Goal: Check status: Check status

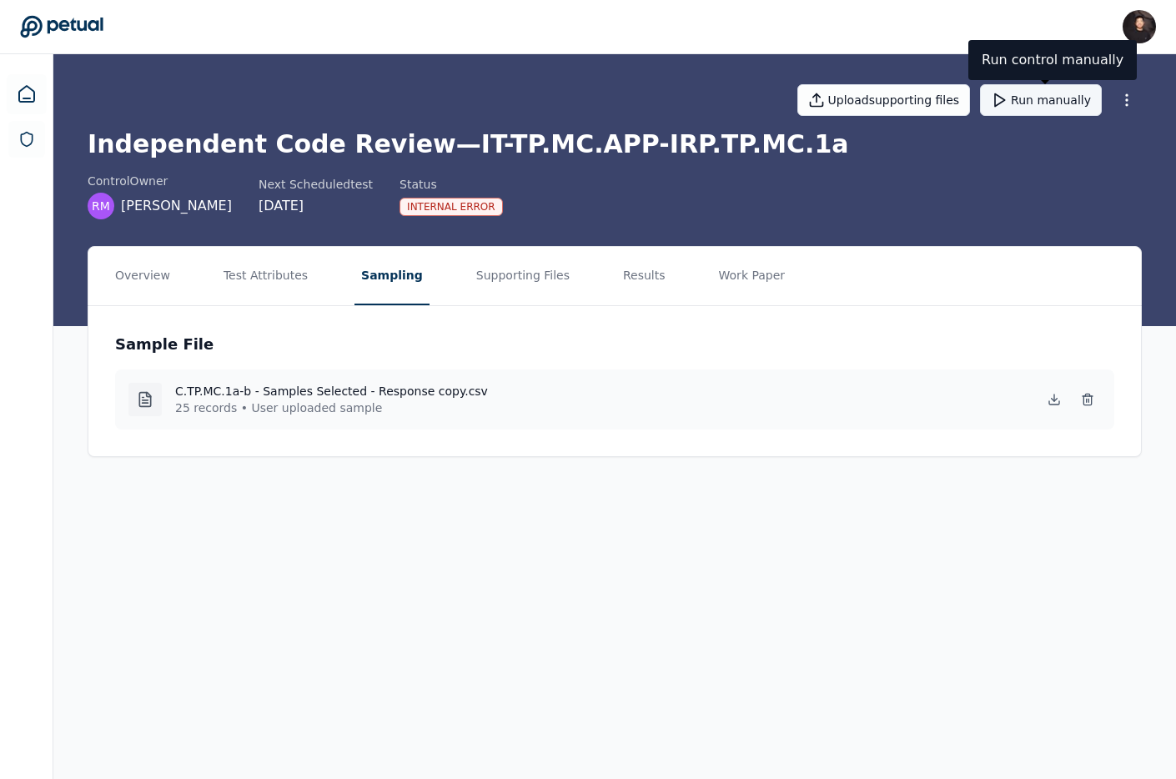
click at [1031, 103] on button "Run manually" at bounding box center [1041, 100] width 122 height 32
click at [264, 311] on div "Sample File C.TP.MC.1a-b - Samples Selected - Response copy.csv 25 records • Us…" at bounding box center [614, 381] width 1052 height 150
click at [263, 290] on button "Test Attributes" at bounding box center [266, 276] width 98 height 58
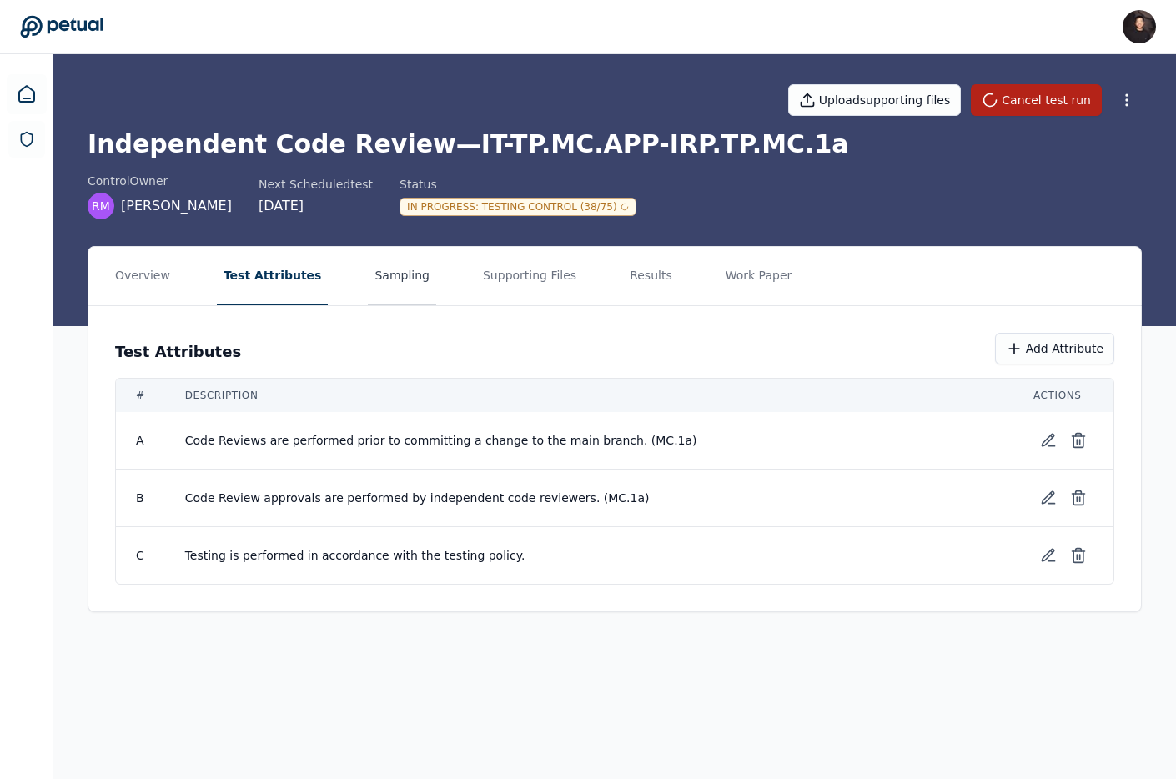
click at [368, 278] on button "Sampling" at bounding box center [402, 276] width 68 height 58
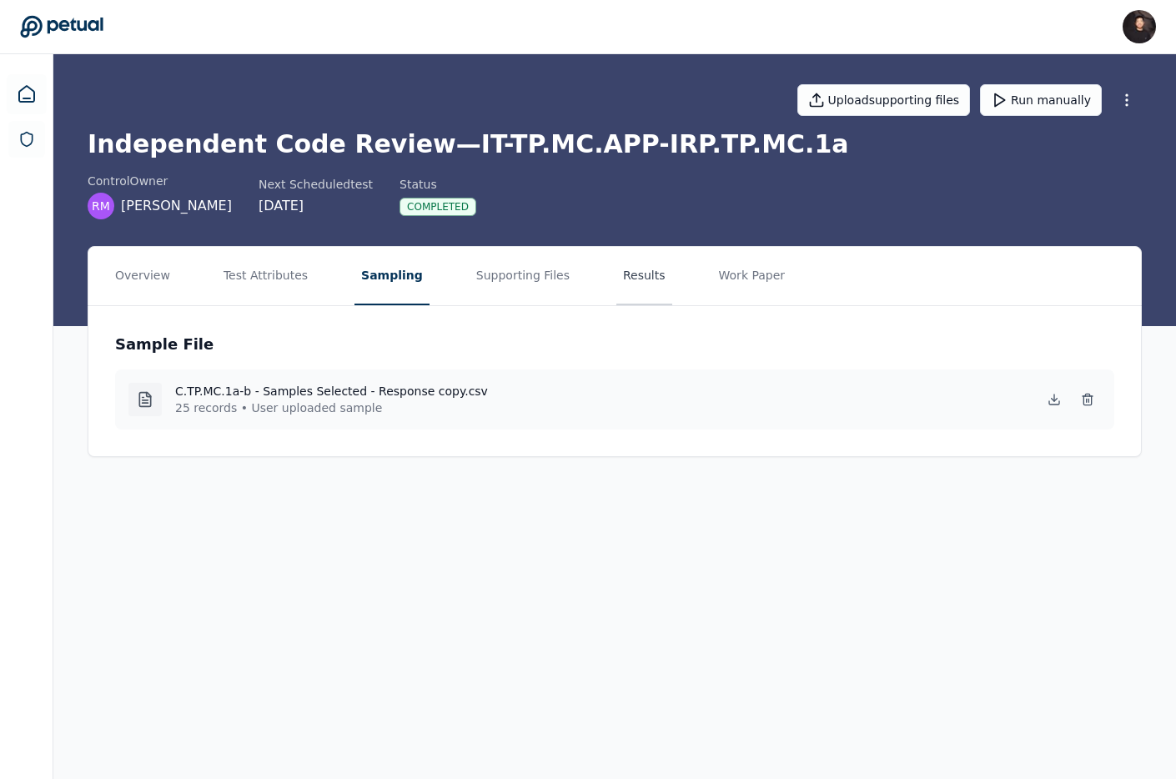
click at [630, 283] on button "Results" at bounding box center [644, 276] width 56 height 58
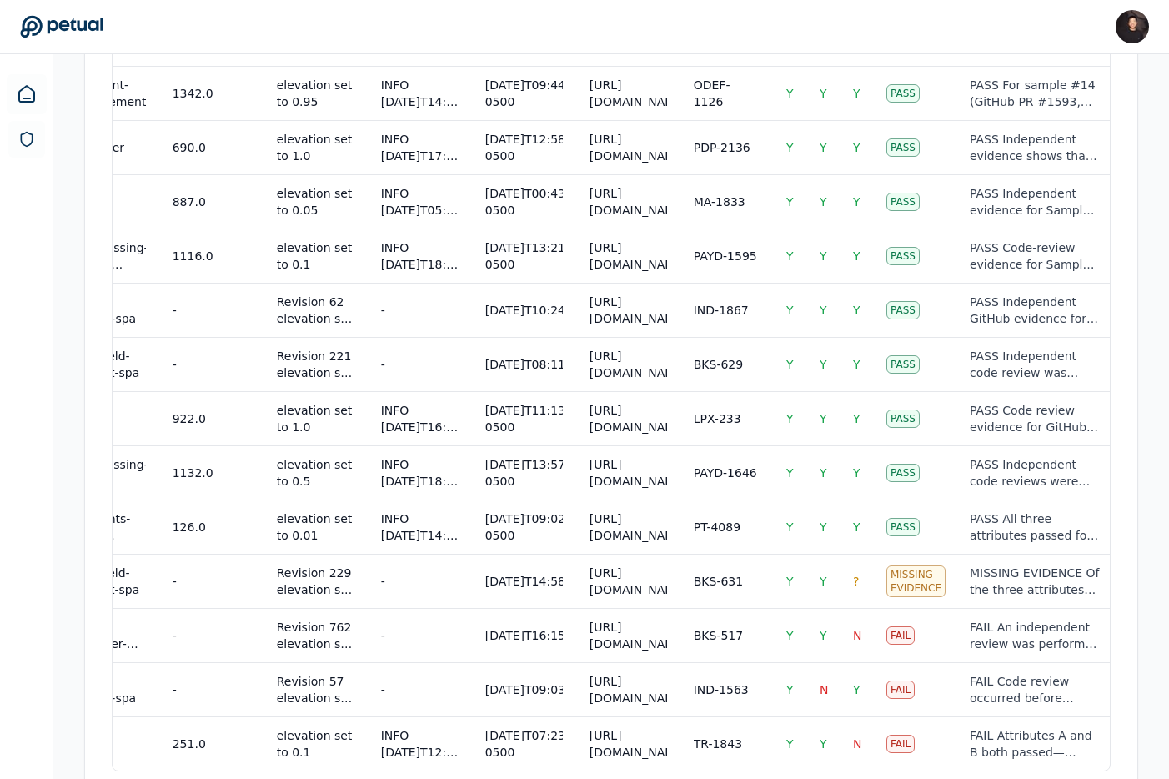
scroll to position [1354, 0]
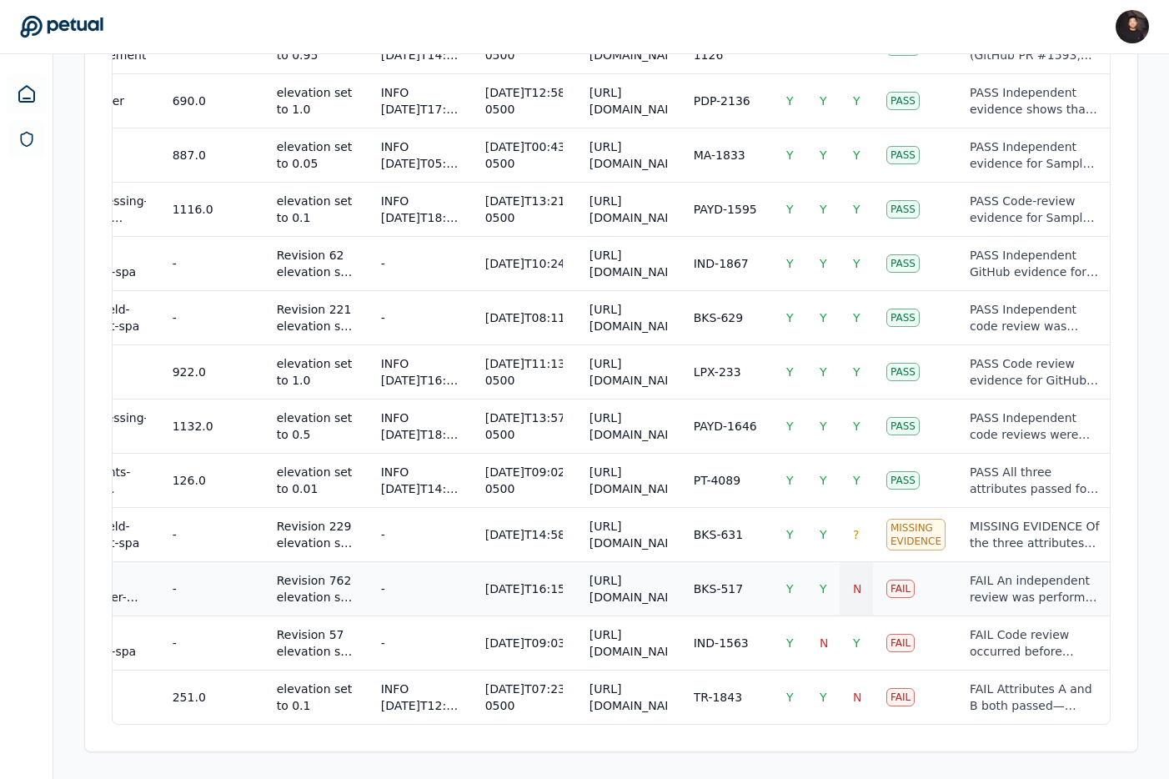
click at [853, 582] on span "N" at bounding box center [857, 588] width 8 height 13
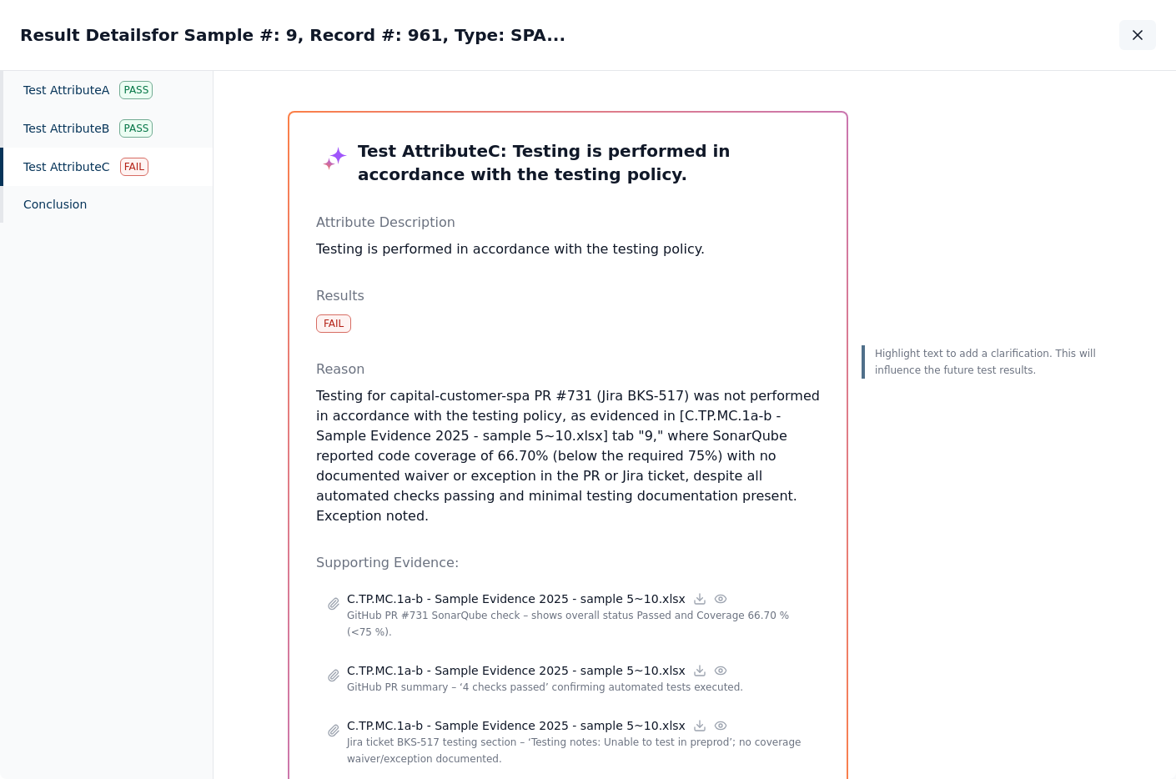
click at [1135, 28] on icon "button" at bounding box center [1137, 35] width 17 height 17
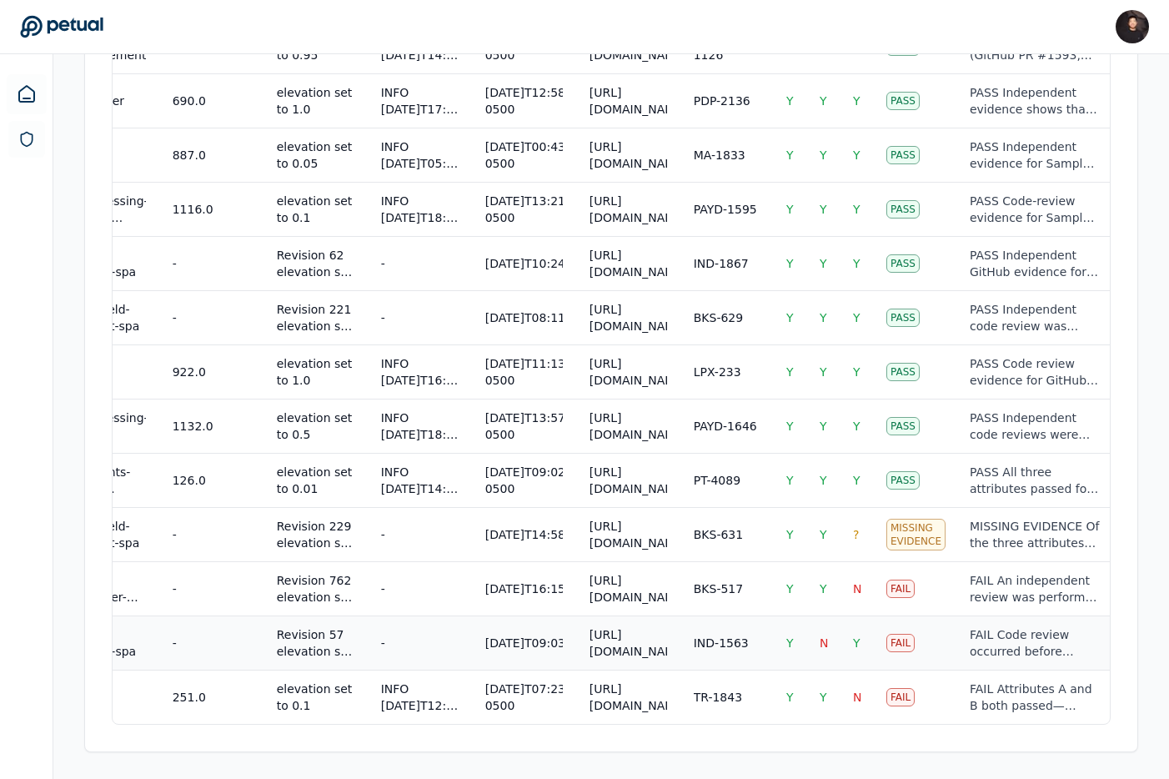
click at [1004, 626] on div "FAIL Code review occurred before merge and required tests passed (Attributes A …" at bounding box center [1035, 642] width 131 height 33
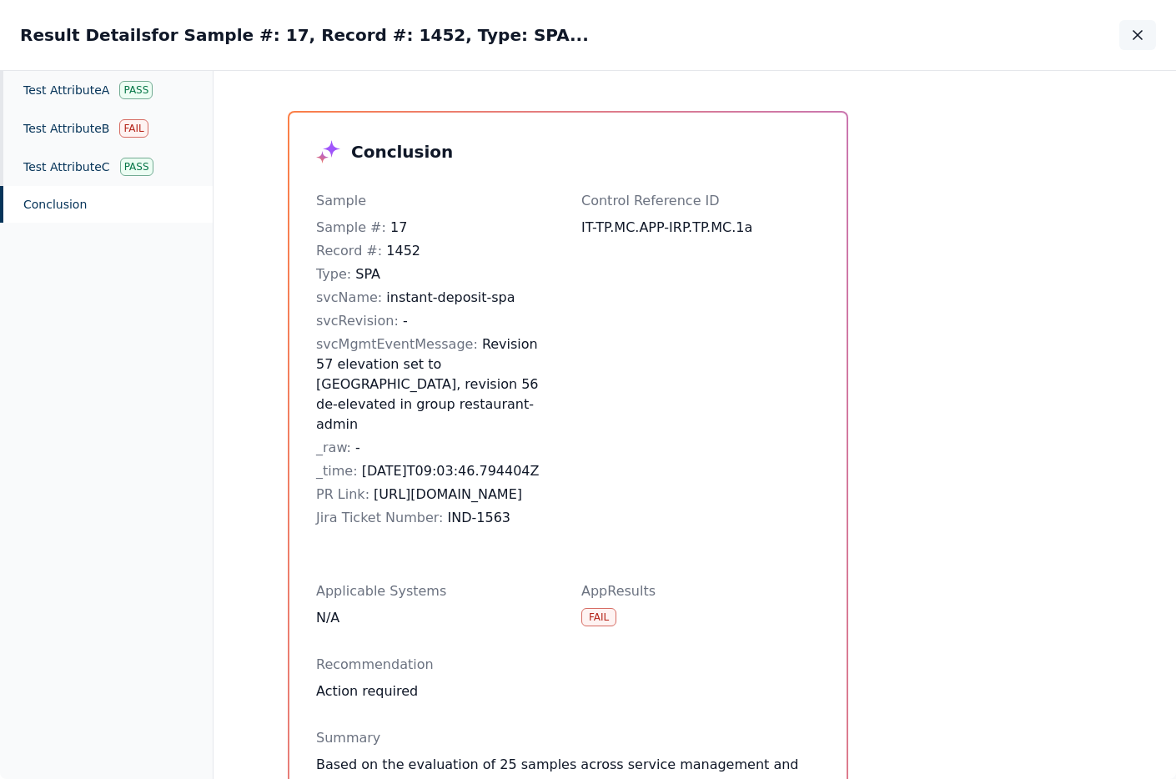
click at [1151, 22] on button "button" at bounding box center [1137, 35] width 37 height 30
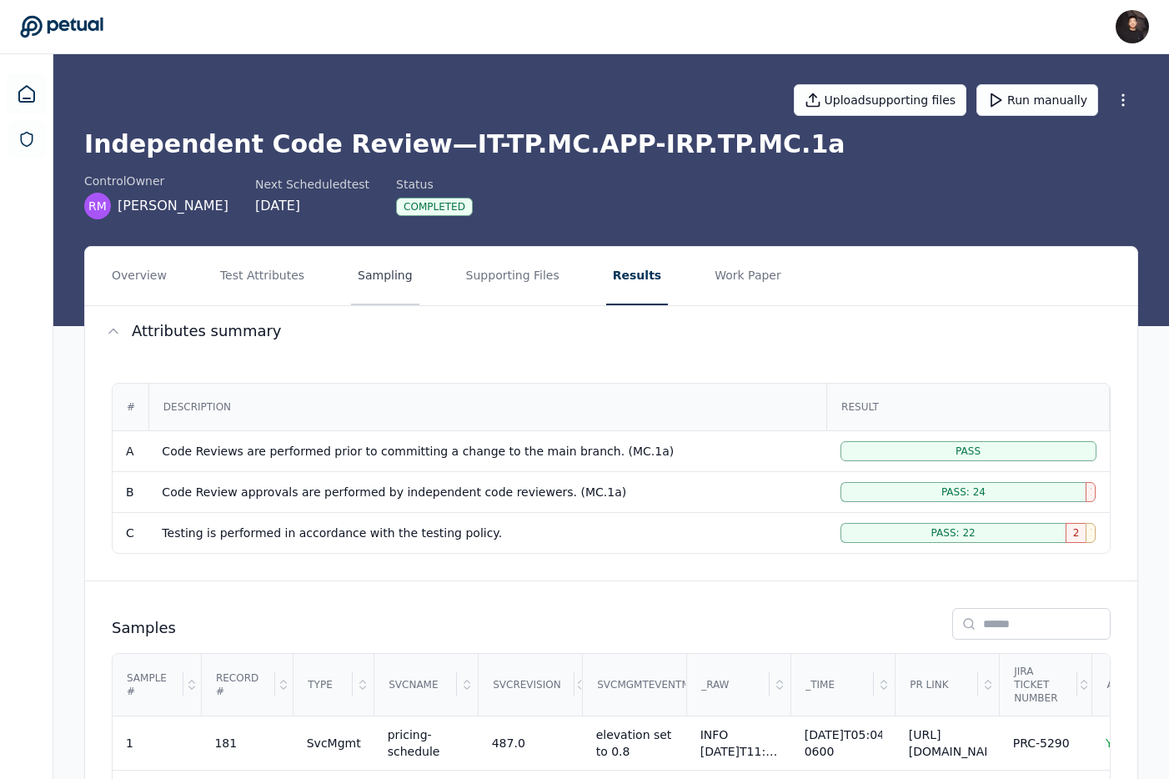
click at [368, 274] on button "Sampling" at bounding box center [385, 276] width 68 height 58
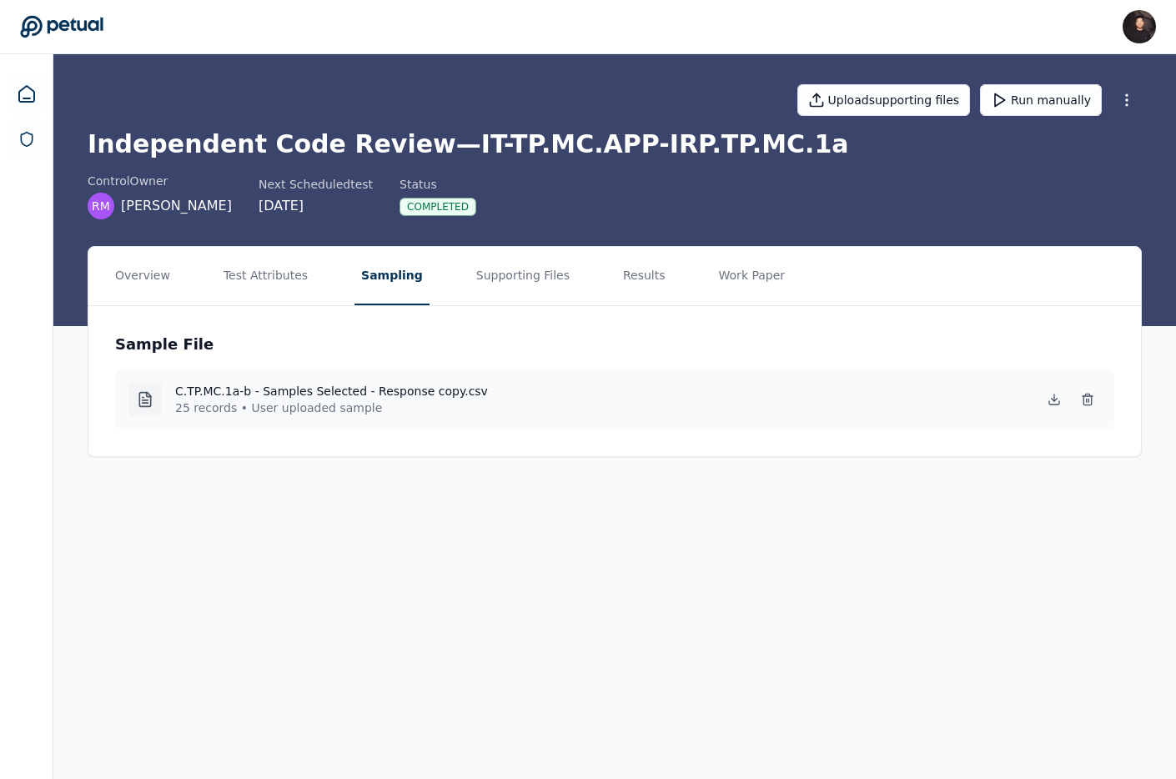
click at [310, 282] on nav "Overview Test Attributes Sampling Supporting Files Results Work Paper" at bounding box center [614, 276] width 1052 height 58
click at [284, 279] on button "Test Attributes" at bounding box center [266, 276] width 98 height 58
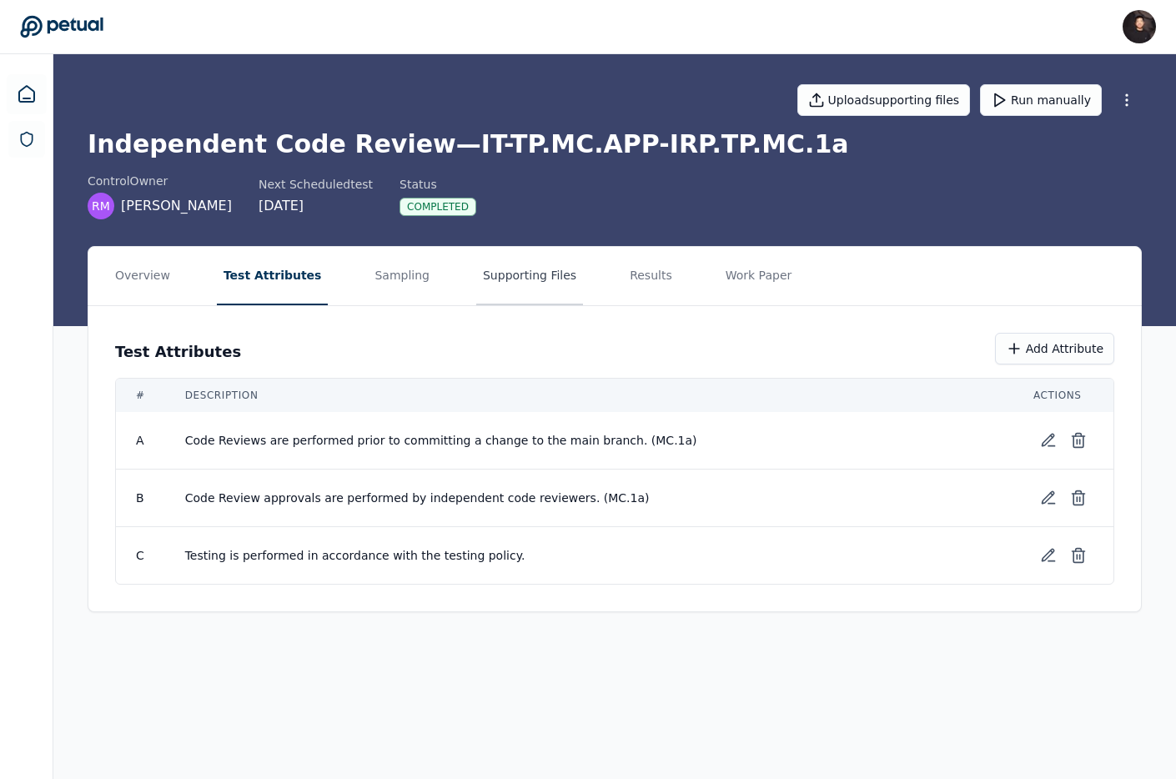
click at [490, 282] on button "Supporting Files" at bounding box center [529, 276] width 107 height 58
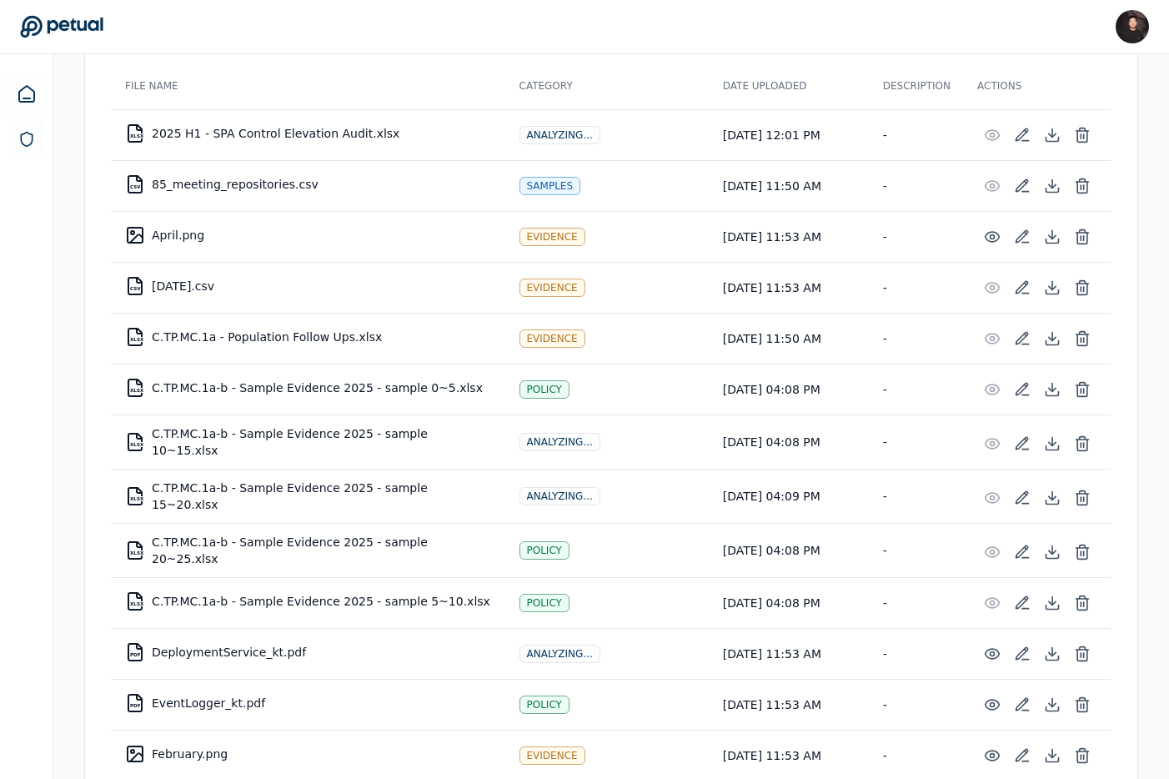
scroll to position [358, 0]
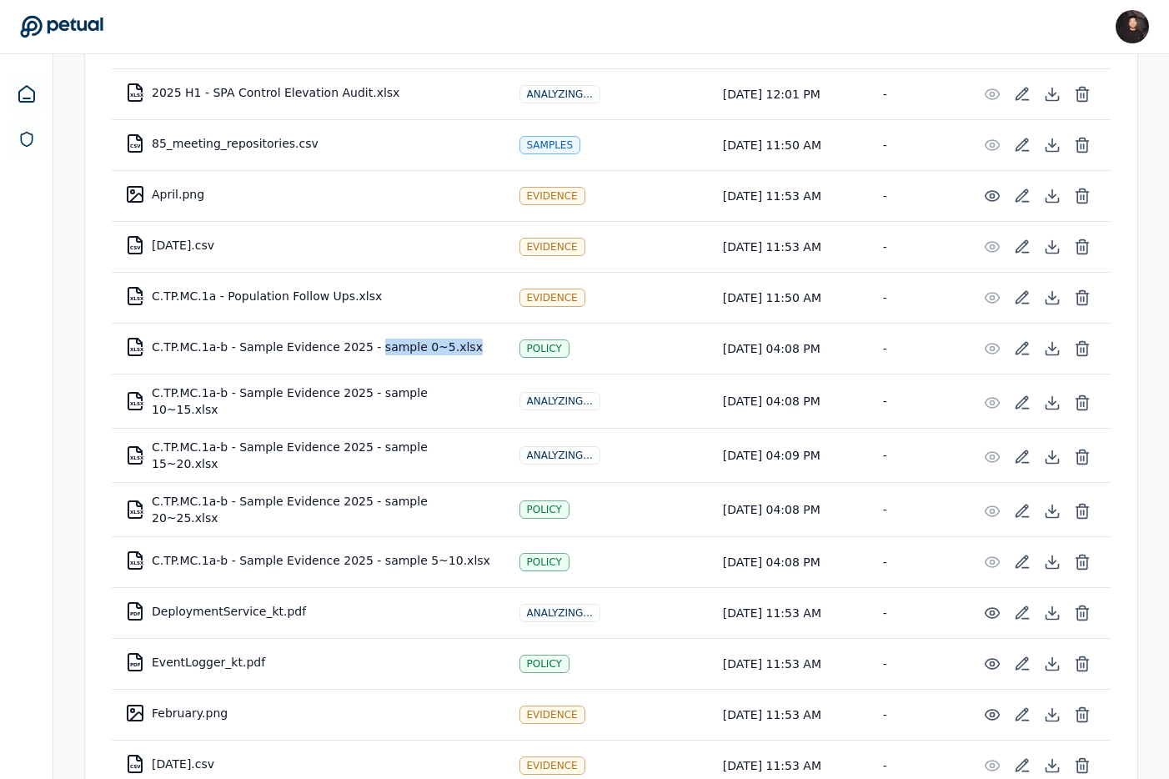
drag, startPoint x: 373, startPoint y: 341, endPoint x: 462, endPoint y: 357, distance: 90.6
click at [462, 357] on td "XLSX C.TP.MC.1a-b - Sample Evidence 2025 - sample 0~5.xlsx" at bounding box center [309, 347] width 394 height 40
copy td "sample 0~5.xlsx"
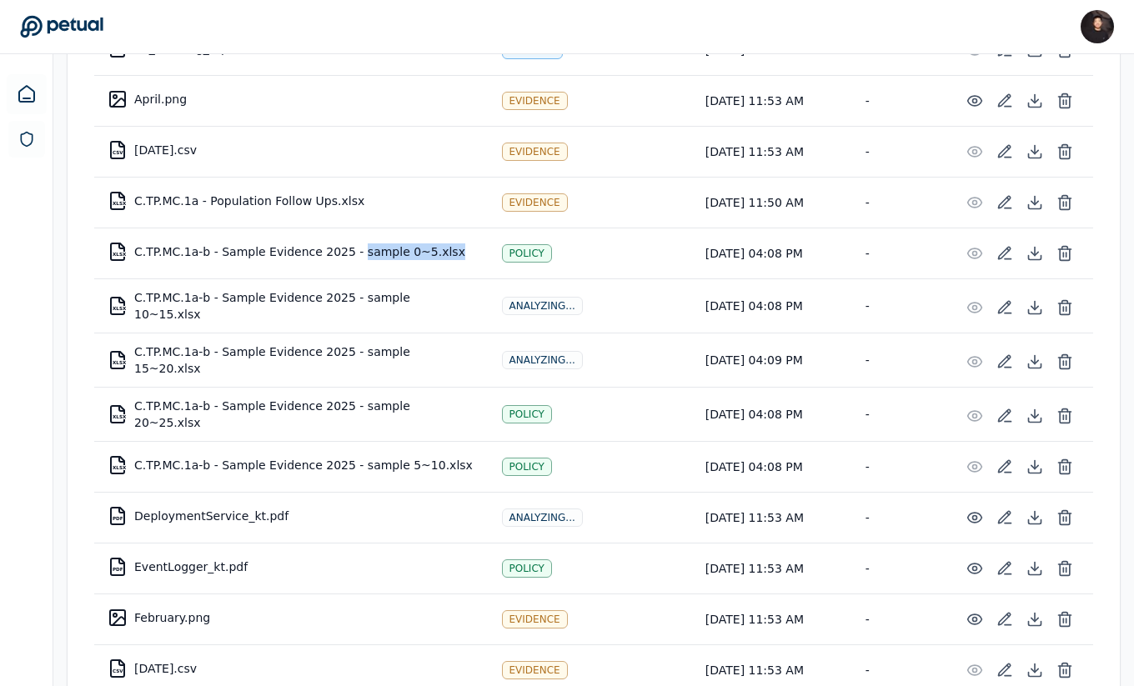
scroll to position [243, 0]
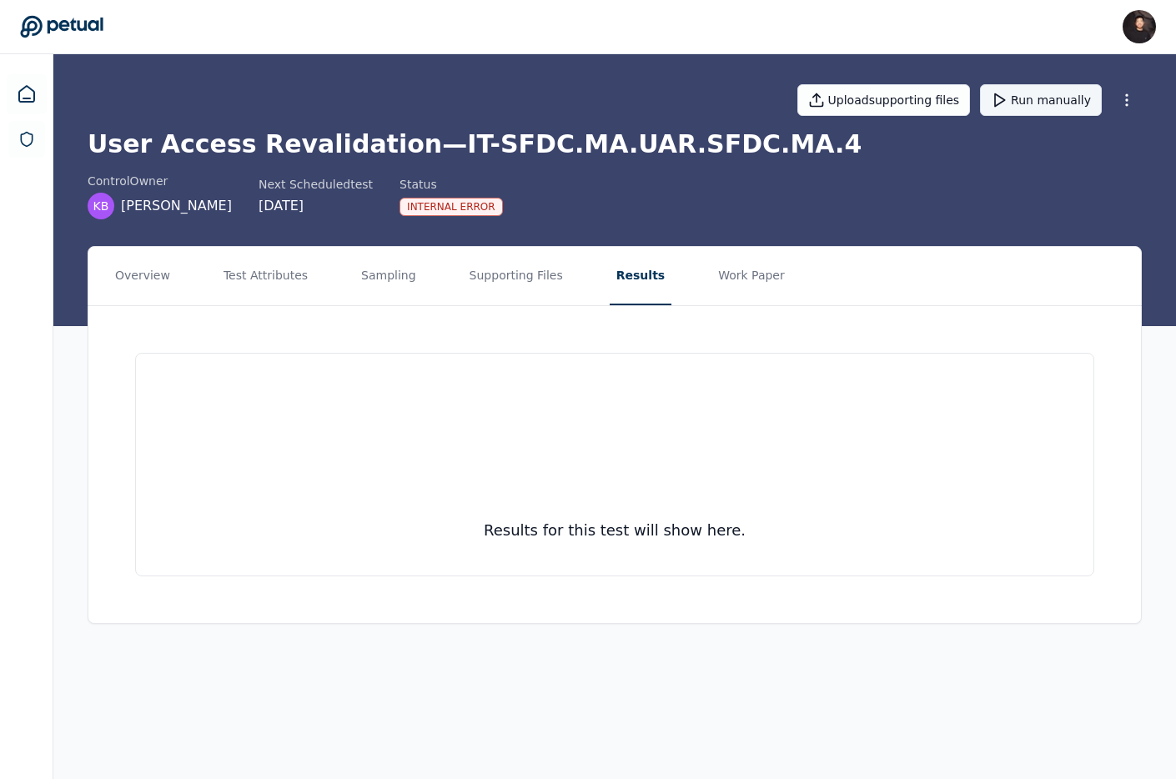
click at [1035, 99] on button "Run manually" at bounding box center [1041, 100] width 122 height 32
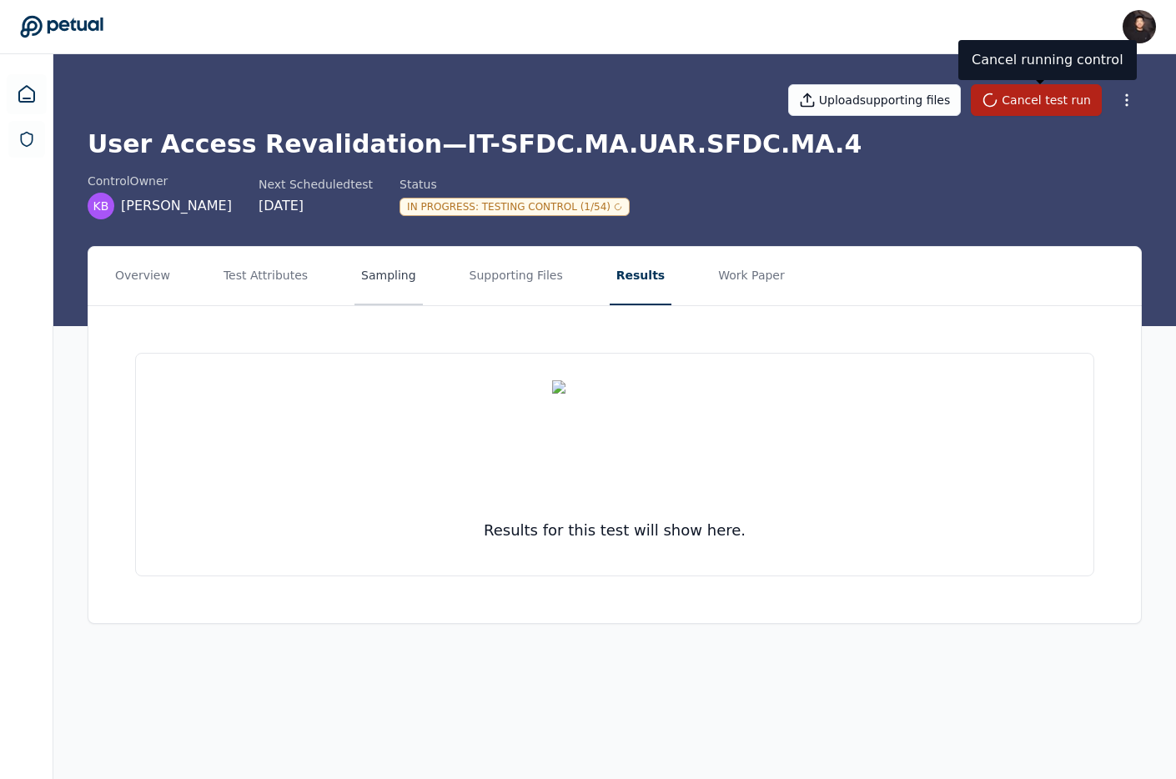
click at [354, 279] on button "Sampling" at bounding box center [388, 276] width 68 height 58
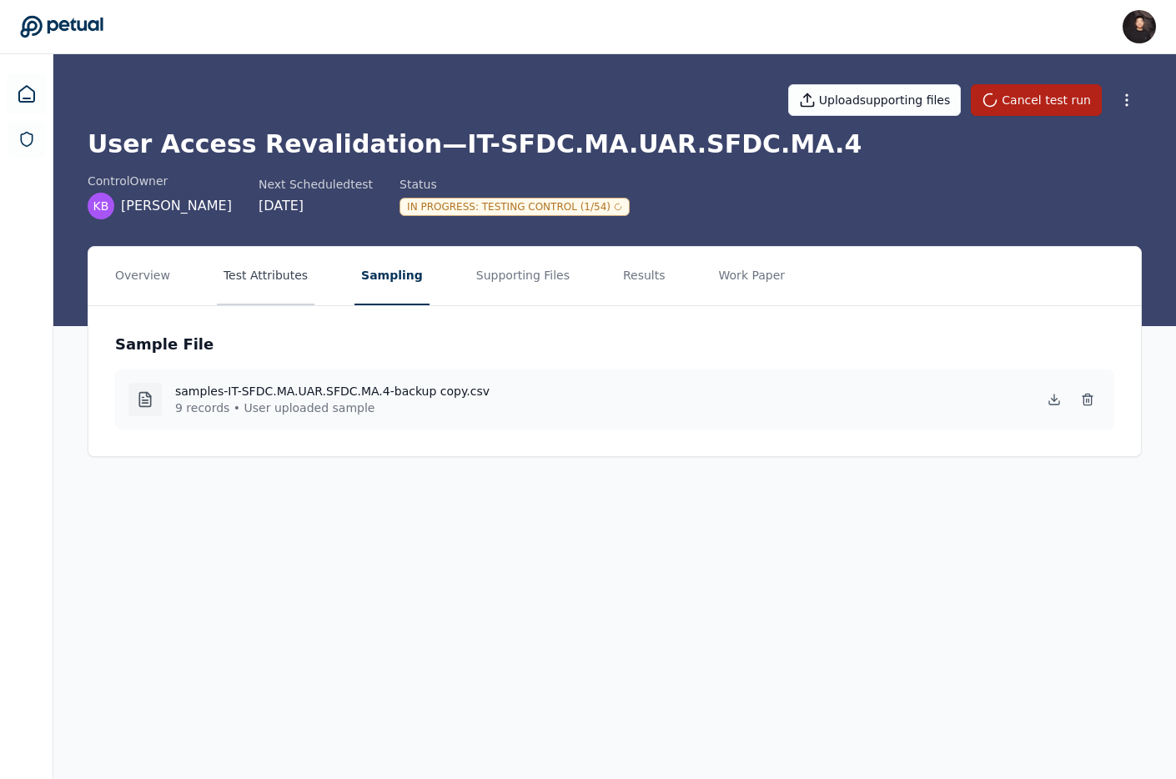
click at [287, 279] on button "Test Attributes" at bounding box center [266, 276] width 98 height 58
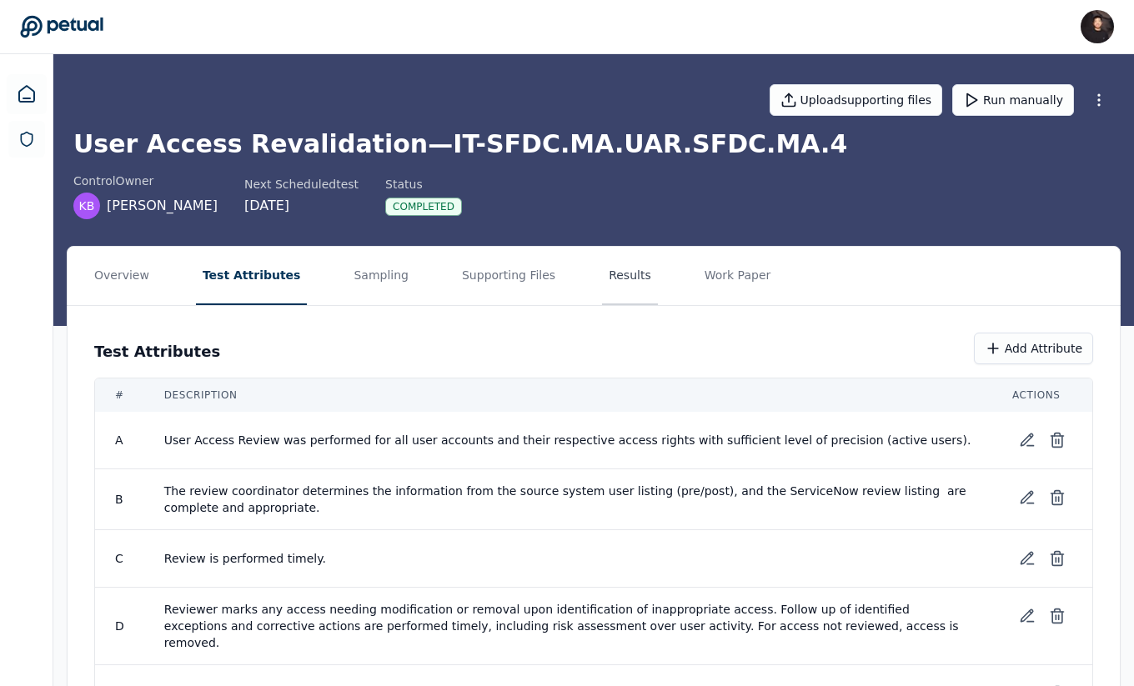
click at [619, 256] on button "Results" at bounding box center [630, 276] width 56 height 58
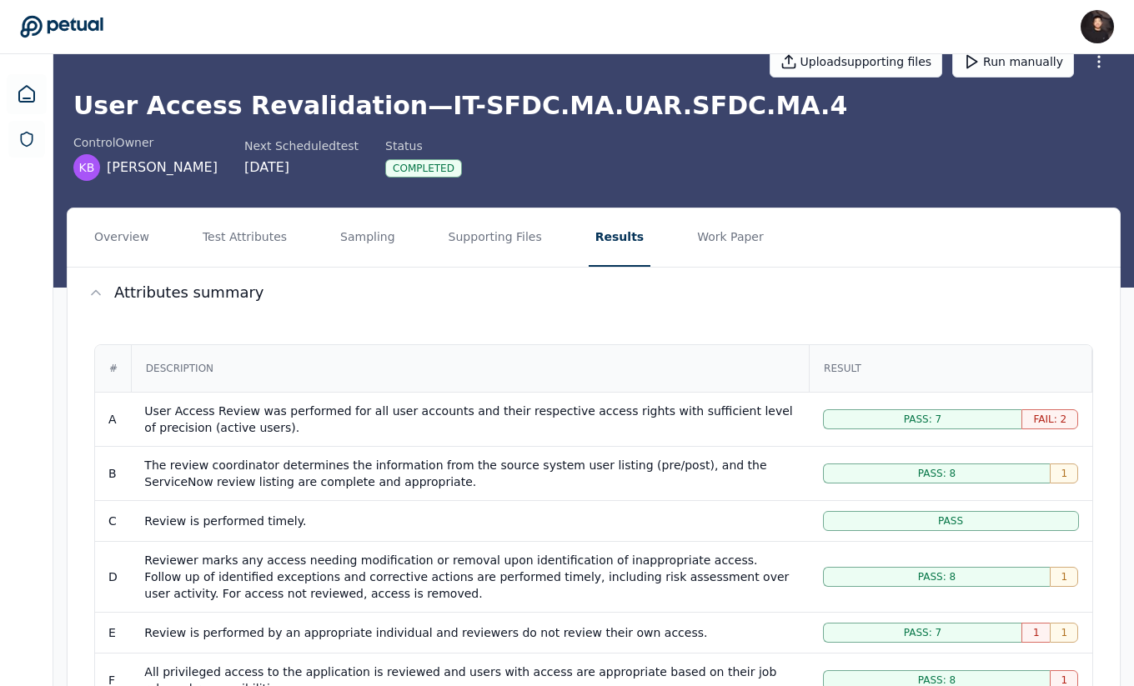
scroll to position [22, 0]
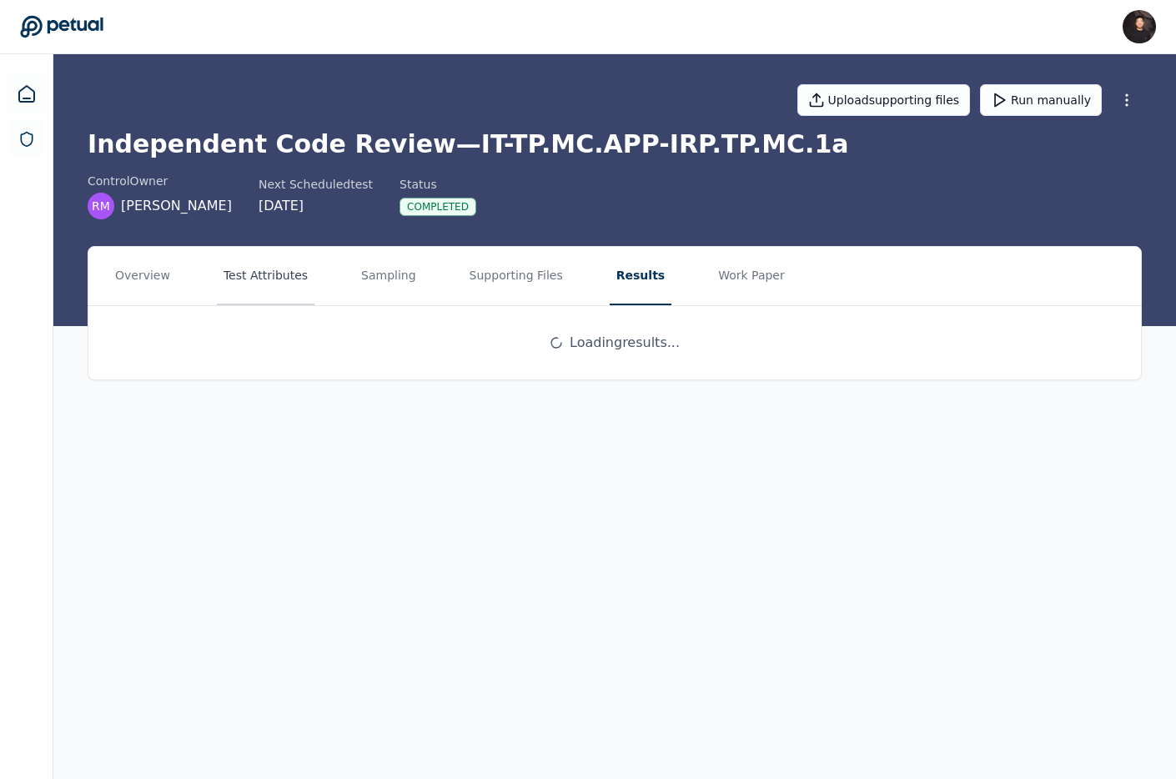
click at [254, 288] on button "Test Attributes" at bounding box center [266, 276] width 98 height 58
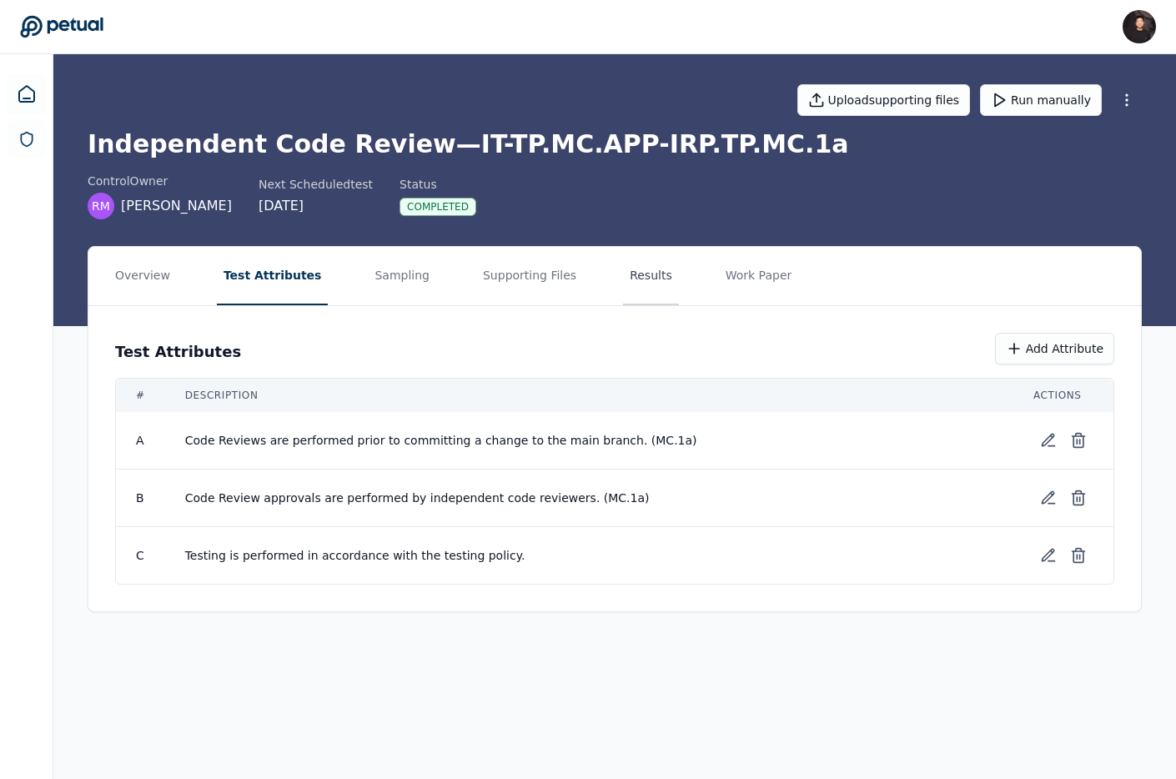
click at [626, 277] on button "Results" at bounding box center [651, 276] width 56 height 58
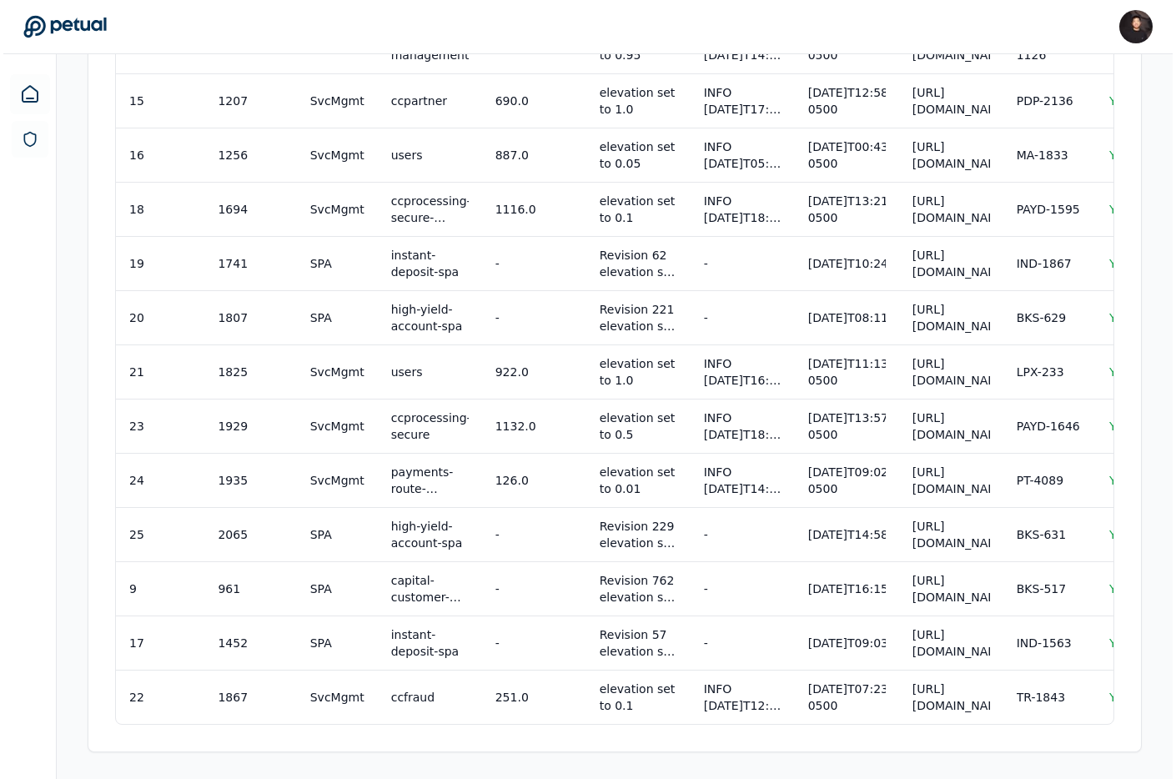
scroll to position [0, 319]
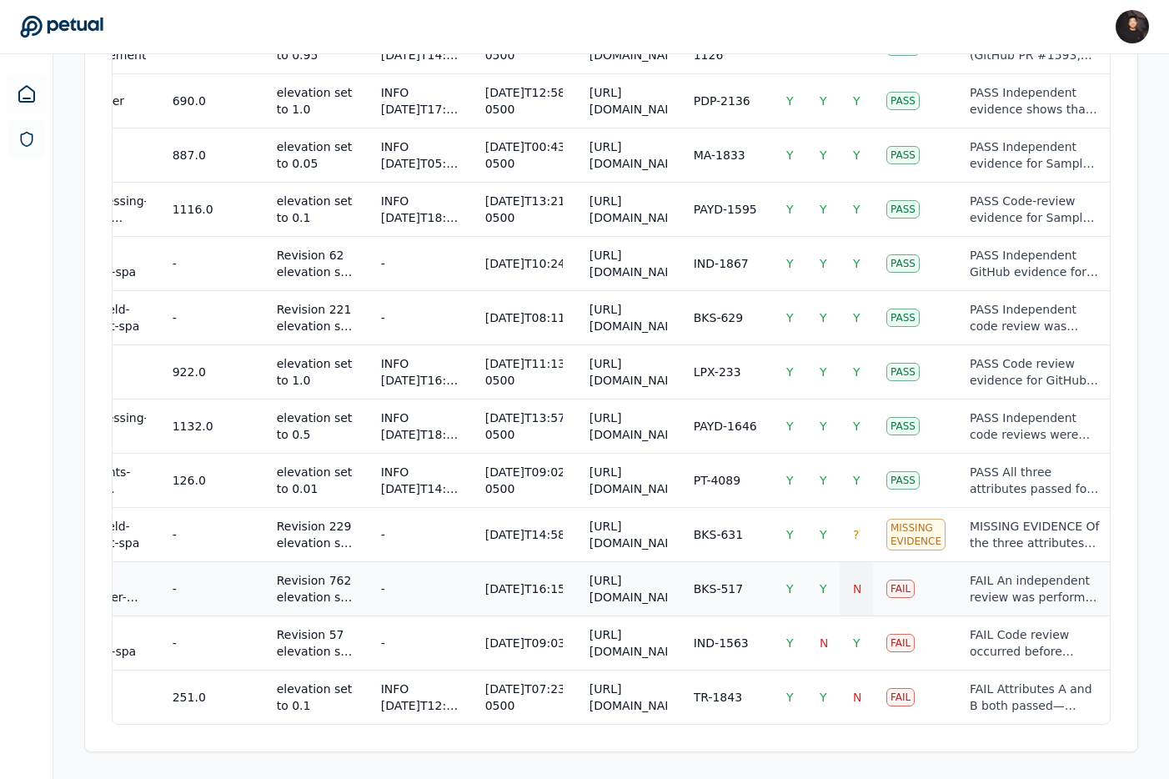
click at [853, 582] on span "N" at bounding box center [857, 588] width 8 height 13
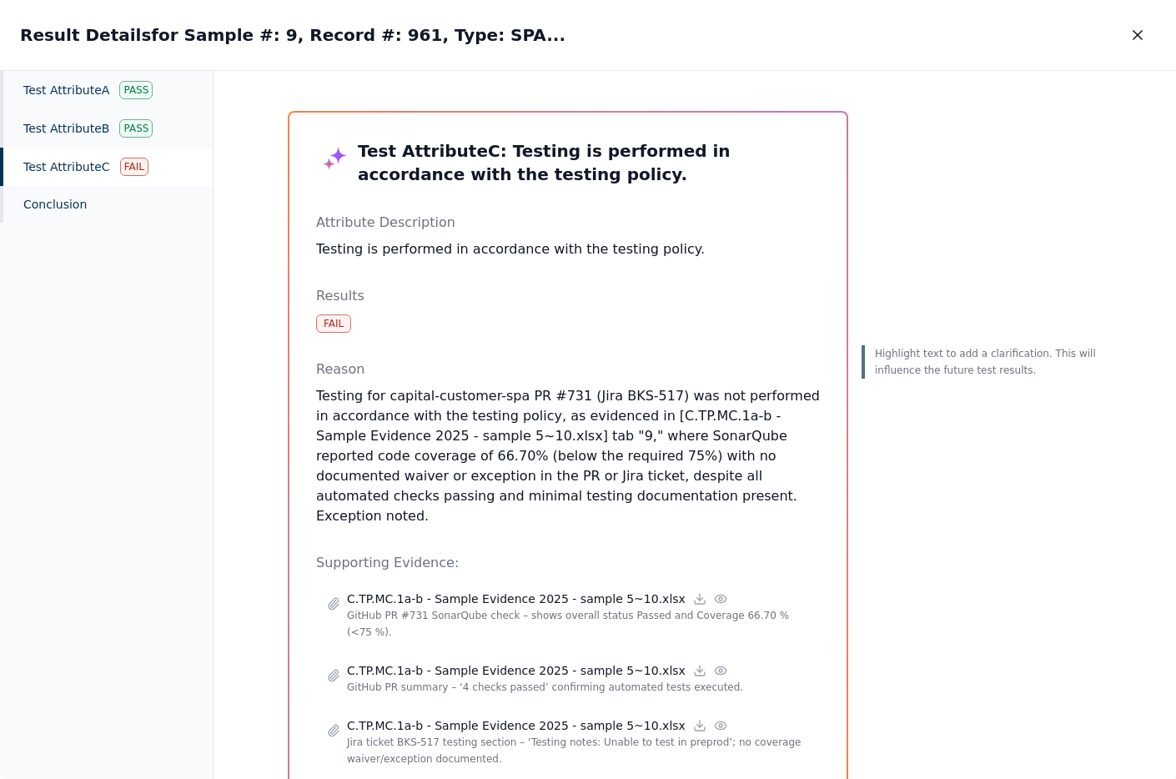
scroll to position [12, 0]
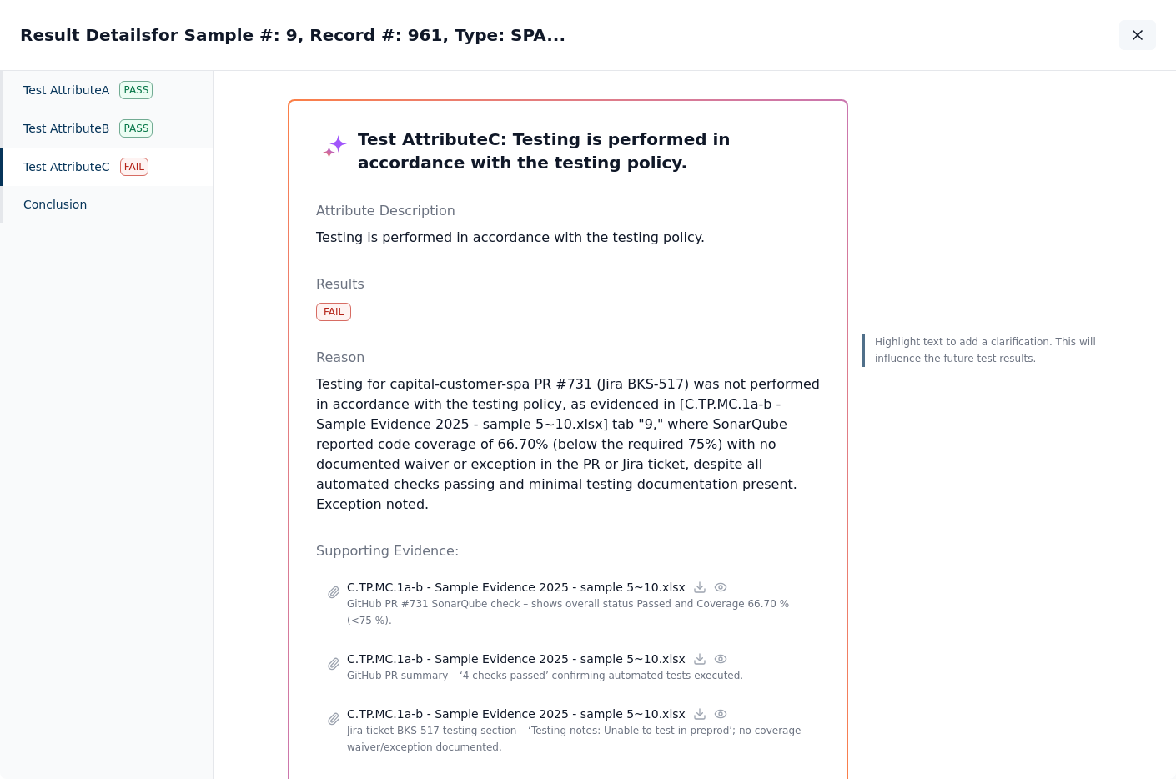
click at [1138, 35] on icon "button" at bounding box center [1137, 35] width 8 height 8
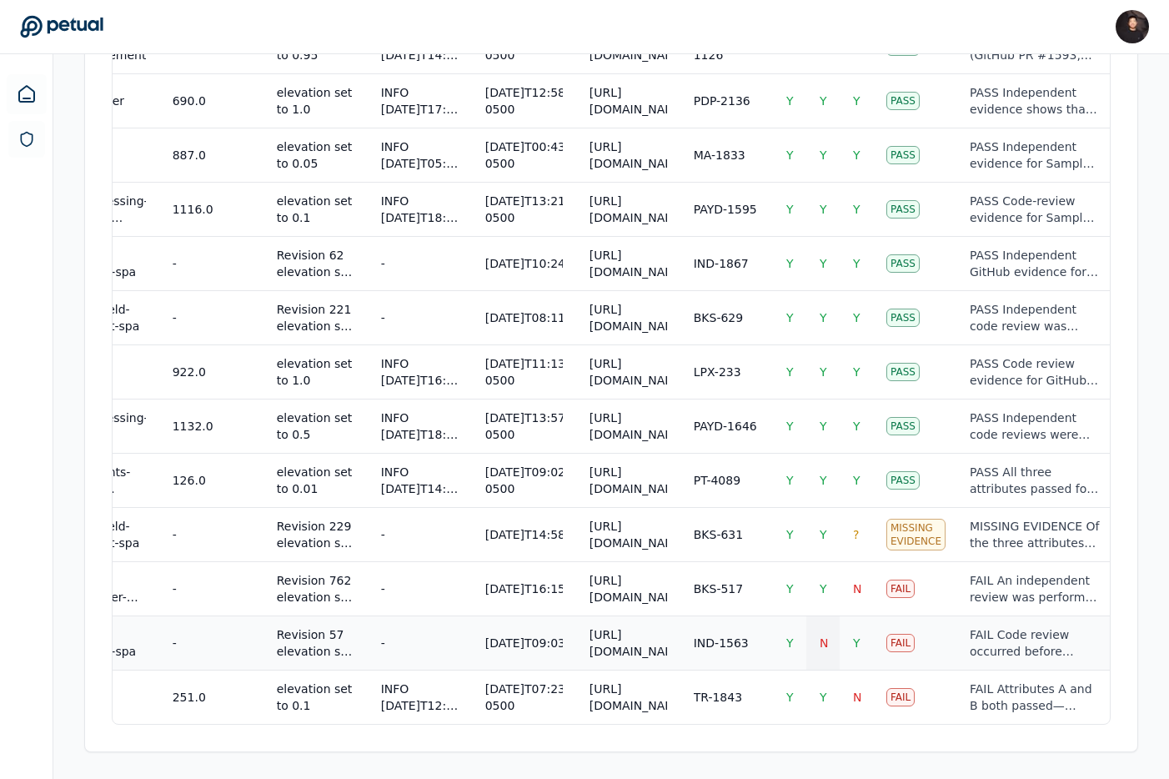
click at [820, 642] on span "N" at bounding box center [824, 642] width 8 height 13
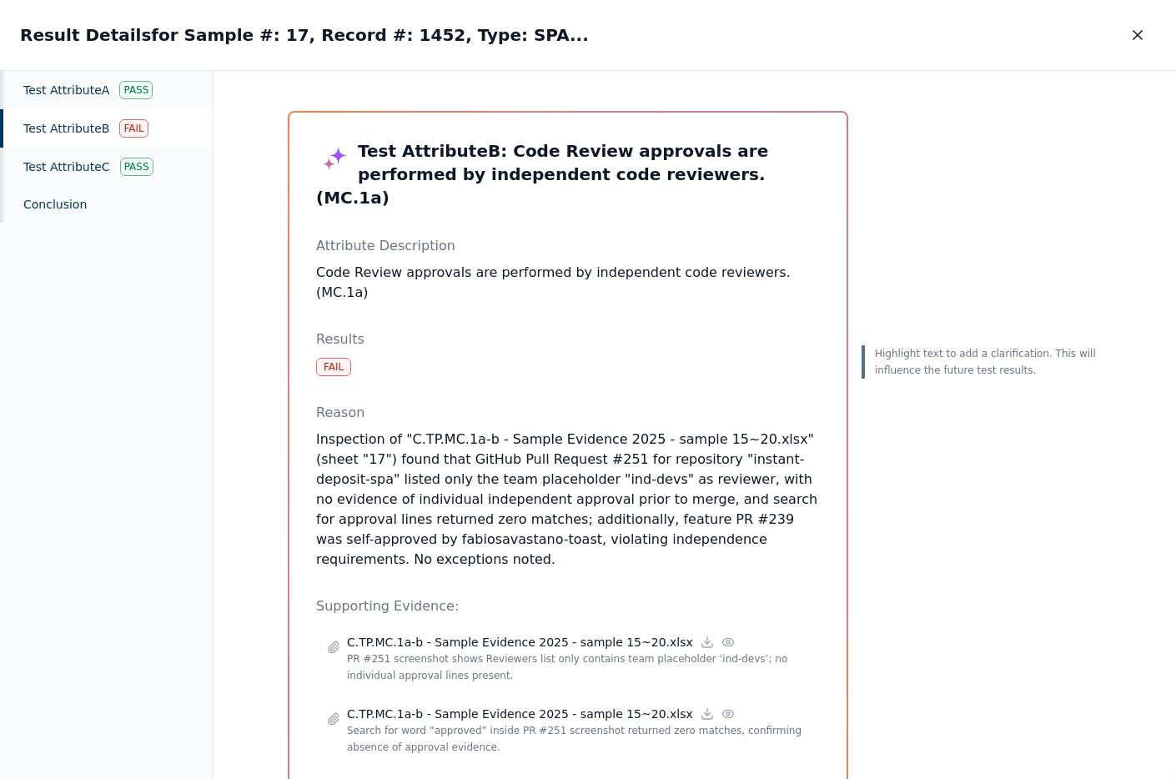
scroll to position [71, 0]
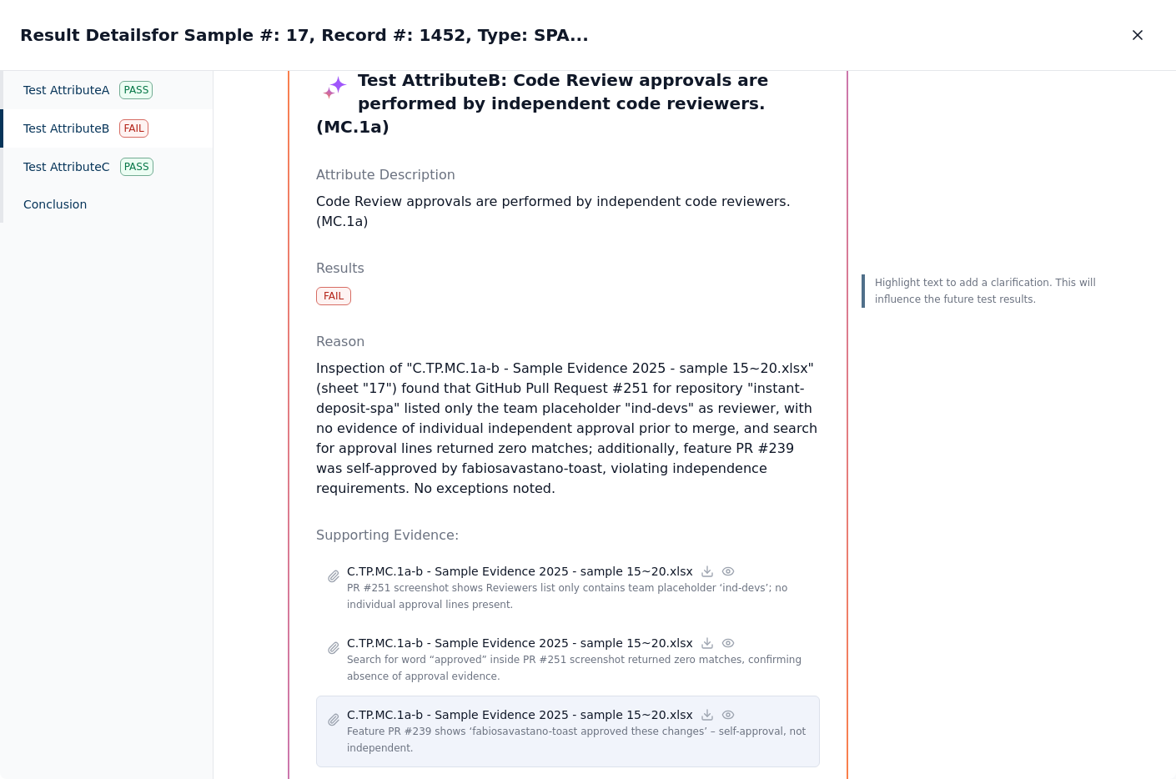
click at [561, 706] on p "C.TP.MC.1a-b - Sample Evidence 2025 - sample 15~20.xlsx" at bounding box center [520, 714] width 346 height 17
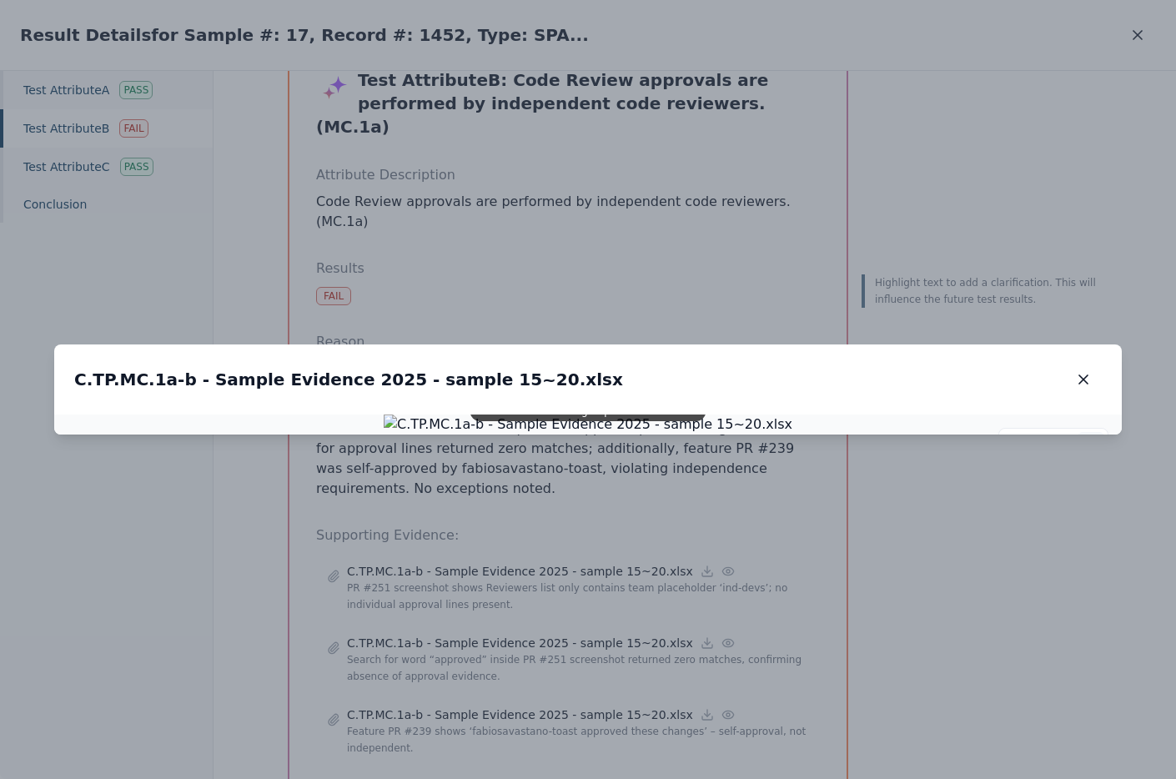
click at [1088, 440] on circle at bounding box center [1090, 444] width 9 height 9
click at [587, 412] on img at bounding box center [588, 424] width 511 height 25
click at [1094, 439] on icon at bounding box center [1090, 445] width 13 height 13
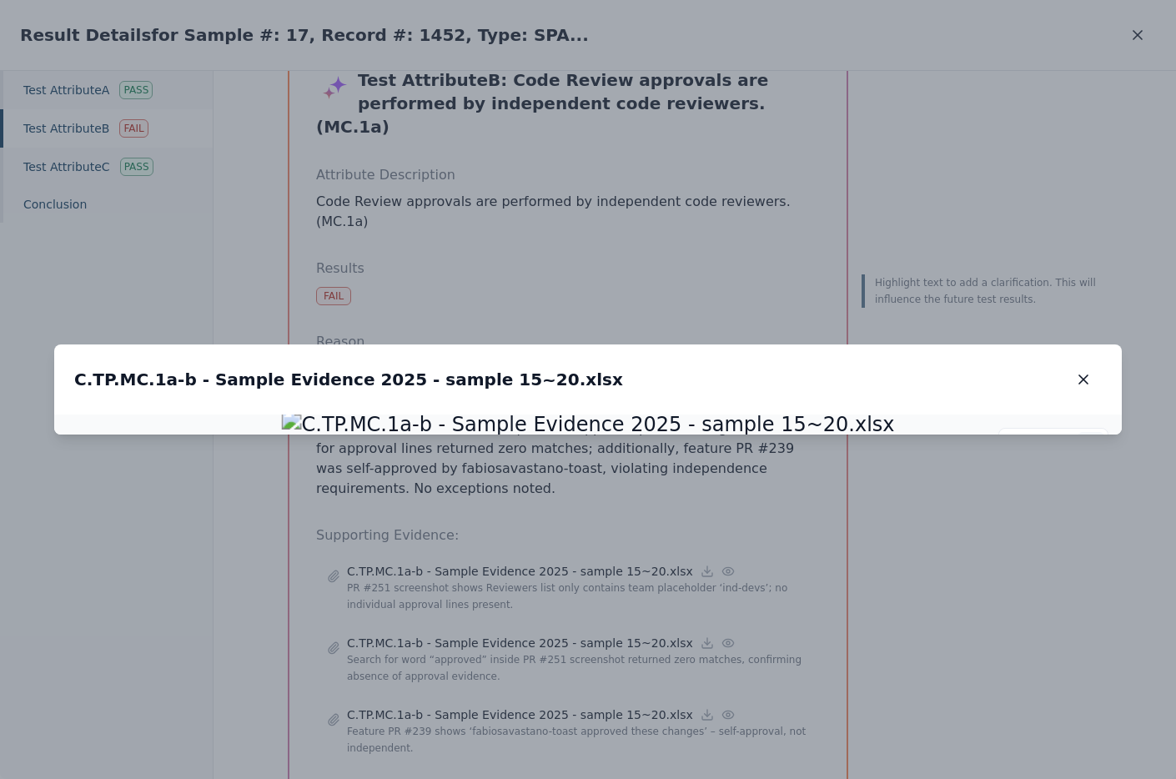
click at [1094, 440] on circle at bounding box center [1090, 444] width 9 height 9
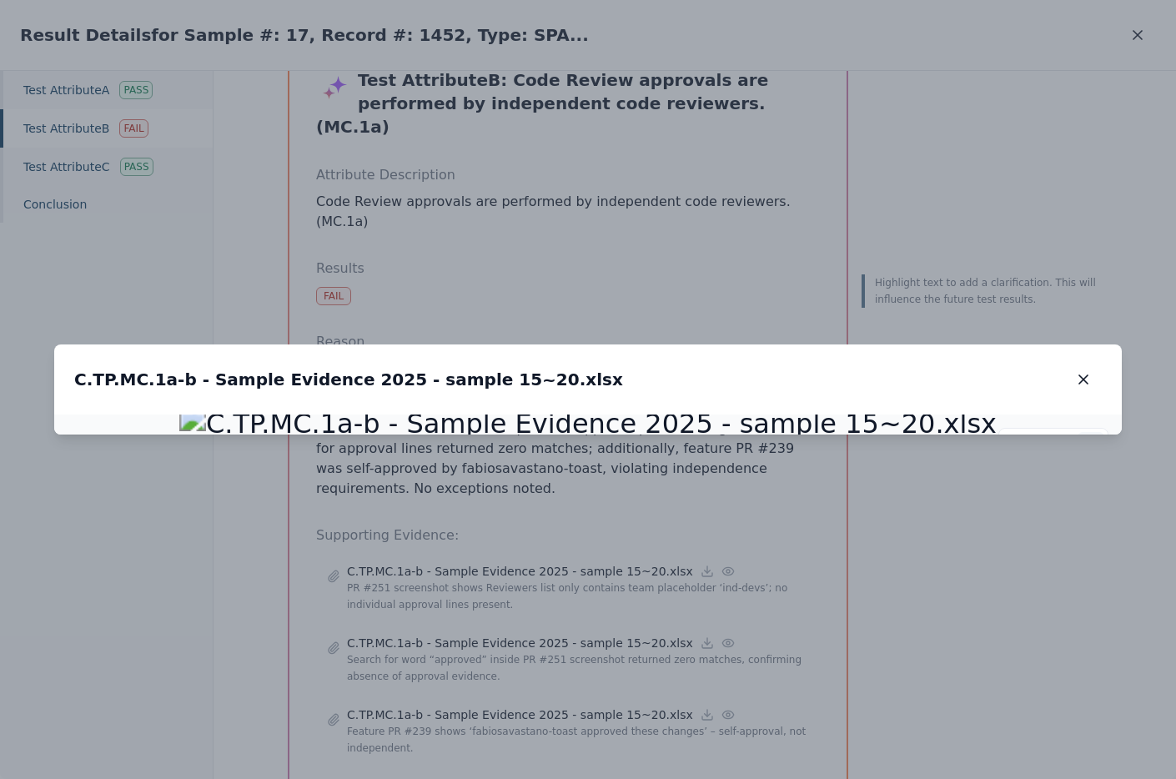
click at [1094, 440] on circle at bounding box center [1090, 444] width 9 height 9
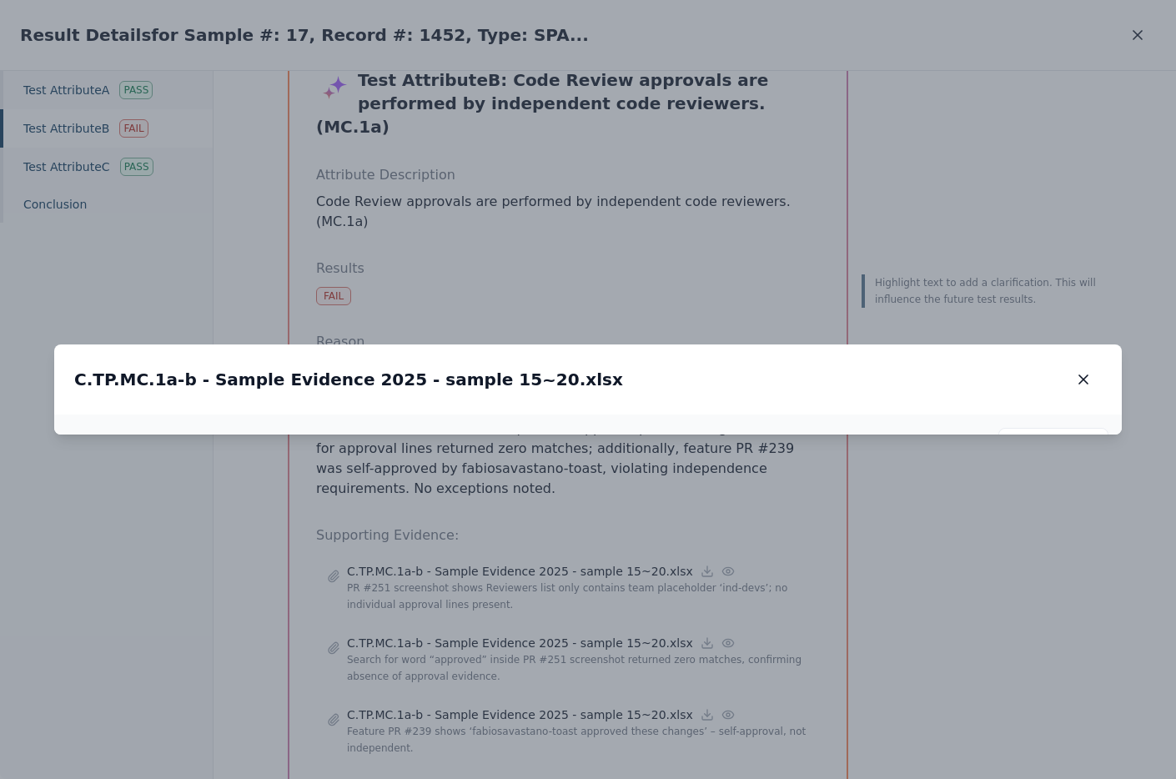
drag, startPoint x: 653, startPoint y: 332, endPoint x: 653, endPoint y: 566, distance: 234.3
click at [653, 636] on img at bounding box center [588, 658] width 920 height 45
drag, startPoint x: 614, startPoint y: 291, endPoint x: 614, endPoint y: 329, distance: 37.5
click at [614, 673] on img at bounding box center [588, 695] width 920 height 45
drag, startPoint x: 613, startPoint y: 332, endPoint x: 613, endPoint y: 370, distance: 38.4
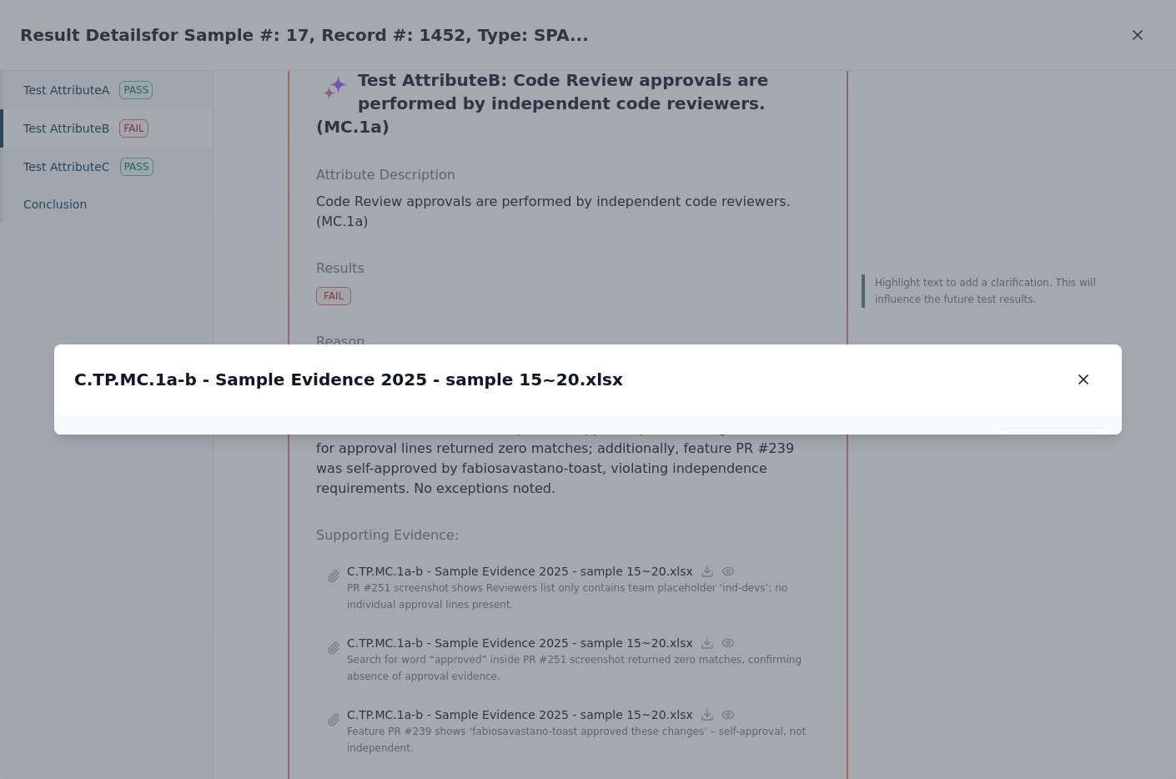
click at [613, 712] on img at bounding box center [588, 734] width 920 height 45
drag, startPoint x: 501, startPoint y: 563, endPoint x: 501, endPoint y: 235, distance: 327.7
click at [501, 384] on img at bounding box center [588, 406] width 920 height 45
drag, startPoint x: 504, startPoint y: 508, endPoint x: 504, endPoint y: 285, distance: 222.7
click at [504, 204] on img at bounding box center [588, 181] width 920 height 45
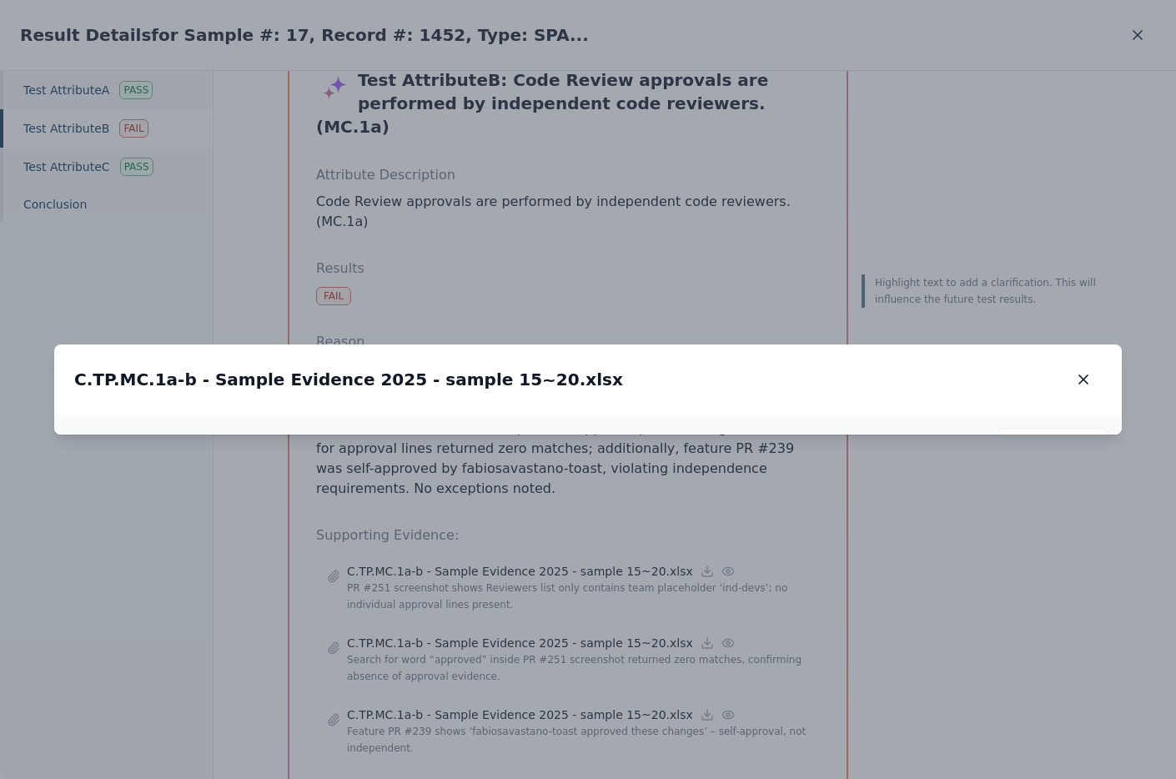
click at [413, 204] on img at bounding box center [588, 181] width 920 height 45
click at [1081, 432] on button at bounding box center [1090, 445] width 27 height 27
click at [1091, 440] on circle at bounding box center [1090, 444] width 9 height 9
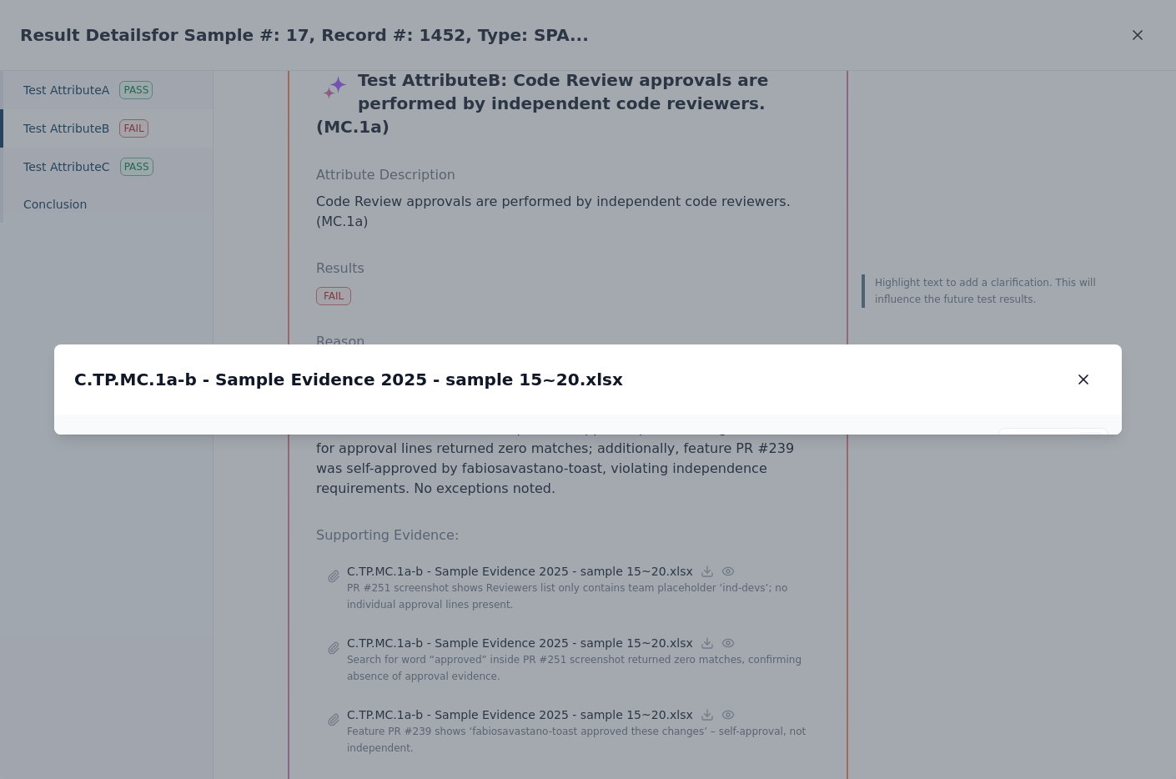
click at [1091, 440] on circle at bounding box center [1090, 444] width 9 height 9
drag, startPoint x: 665, startPoint y: 602, endPoint x: 665, endPoint y: 507, distance: 95.1
click at [665, 117] on img at bounding box center [587, 87] width 1225 height 60
drag, startPoint x: 732, startPoint y: 259, endPoint x: 731, endPoint y: 550, distance: 291.9
click at [732, 404] on img at bounding box center [587, 374] width 1225 height 60
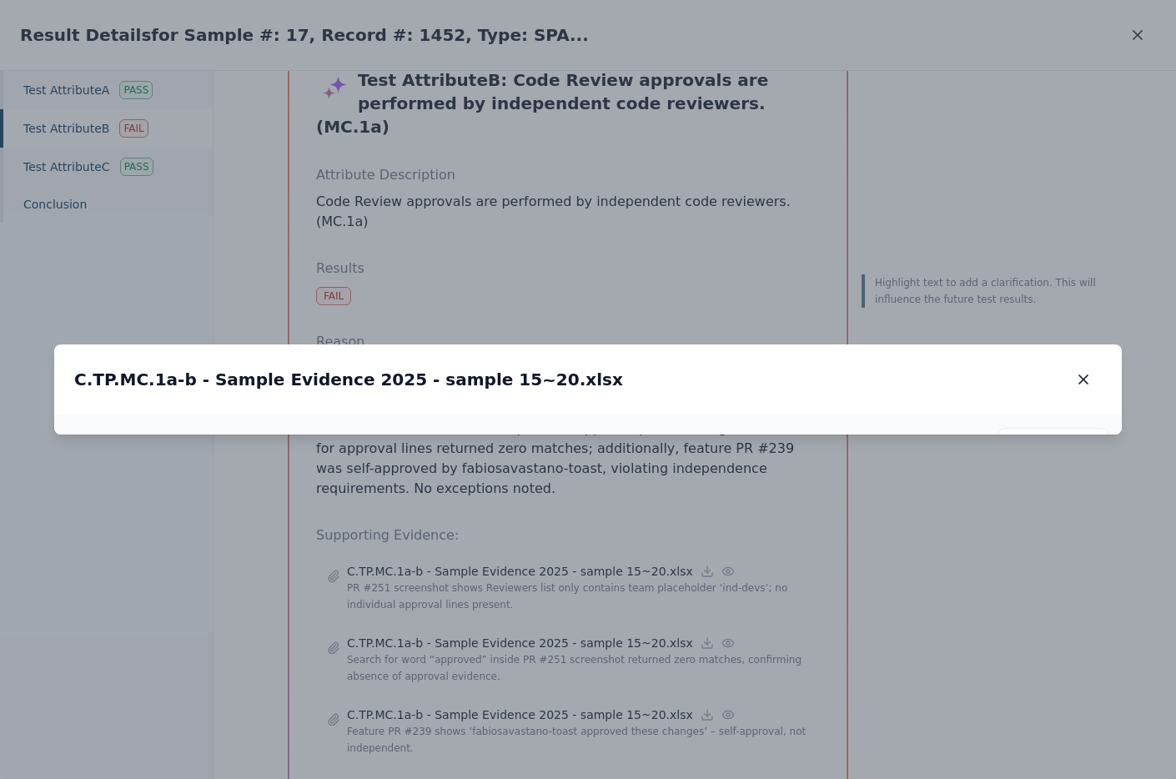
drag, startPoint x: 691, startPoint y: 279, endPoint x: 698, endPoint y: 529, distance: 249.4
click at [698, 543] on img at bounding box center [591, 573] width 1225 height 60
drag, startPoint x: 707, startPoint y: 254, endPoint x: 710, endPoint y: 541, distance: 287.7
click at [710, 603] on img at bounding box center [594, 633] width 1225 height 60
drag, startPoint x: 692, startPoint y: 326, endPoint x: 696, endPoint y: 411, distance: 85.1
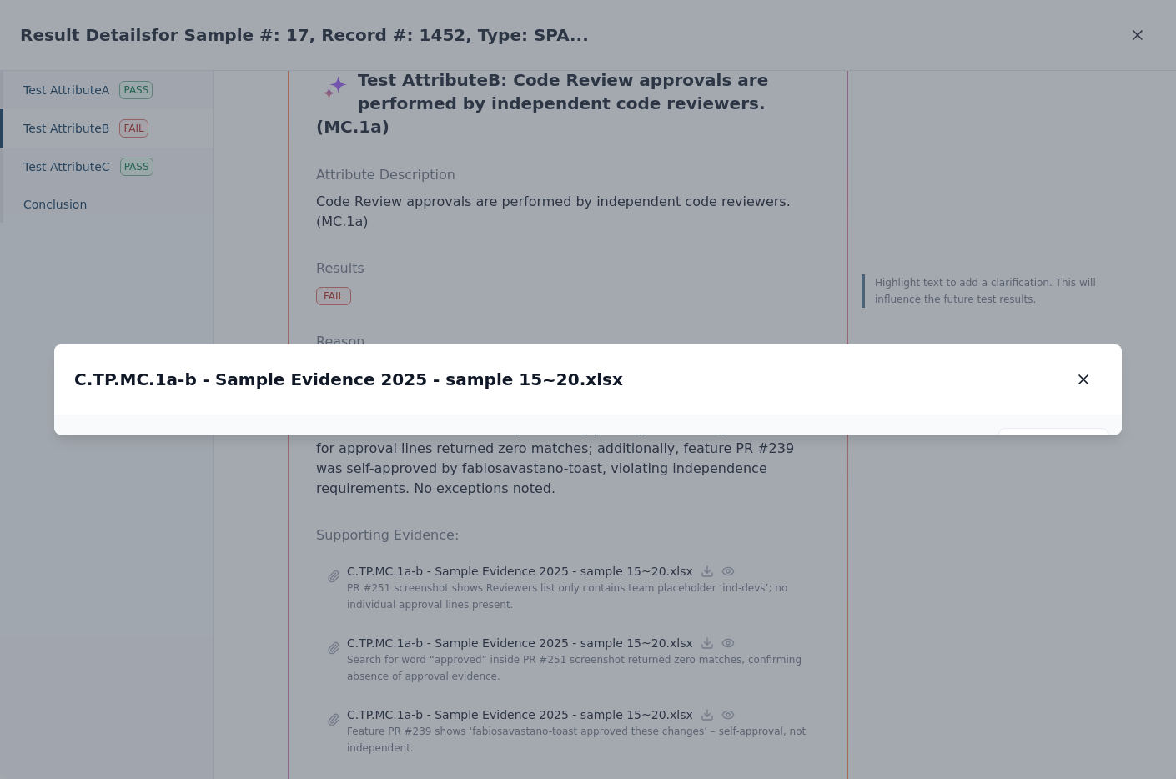
click at [1081, 371] on icon "button" at bounding box center [1083, 379] width 17 height 17
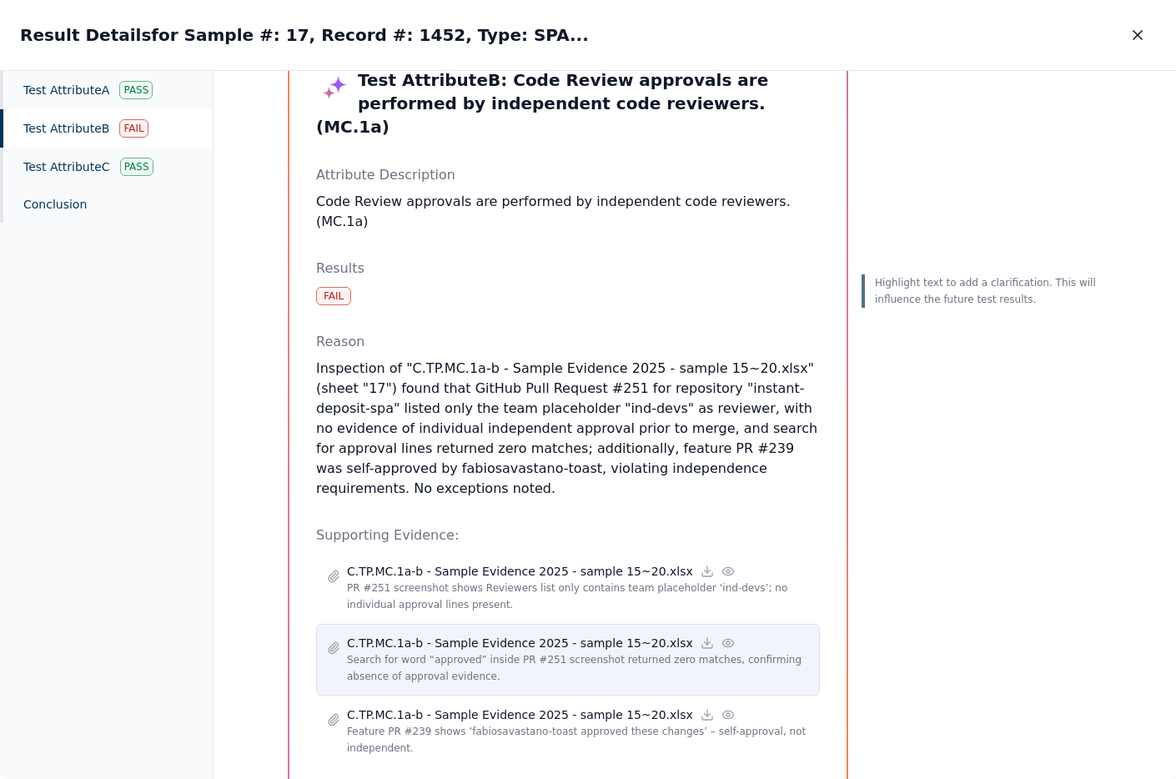
click at [540, 624] on div "C.TP.MC.1a-b - Sample Evidence 2025 - sample 15~20.xlsx Search for word “approv…" at bounding box center [568, 660] width 504 height 72
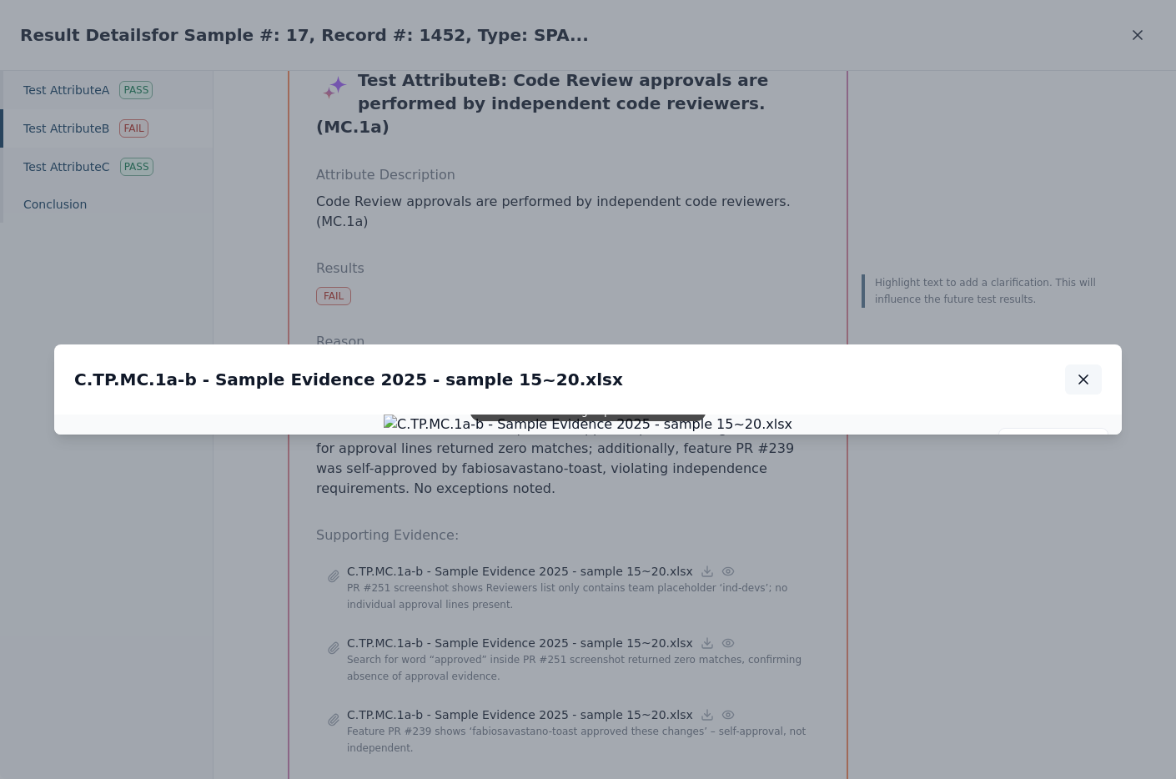
click at [1083, 371] on icon "button" at bounding box center [1083, 379] width 17 height 17
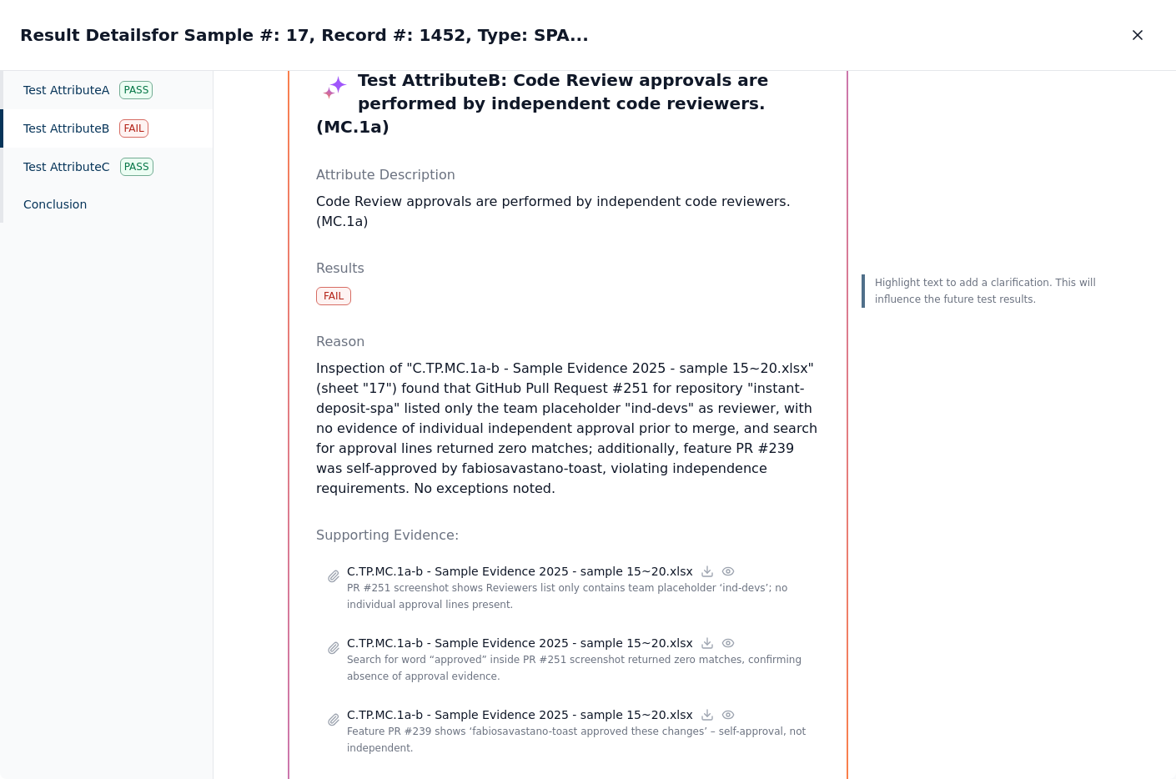
scroll to position [36, 0]
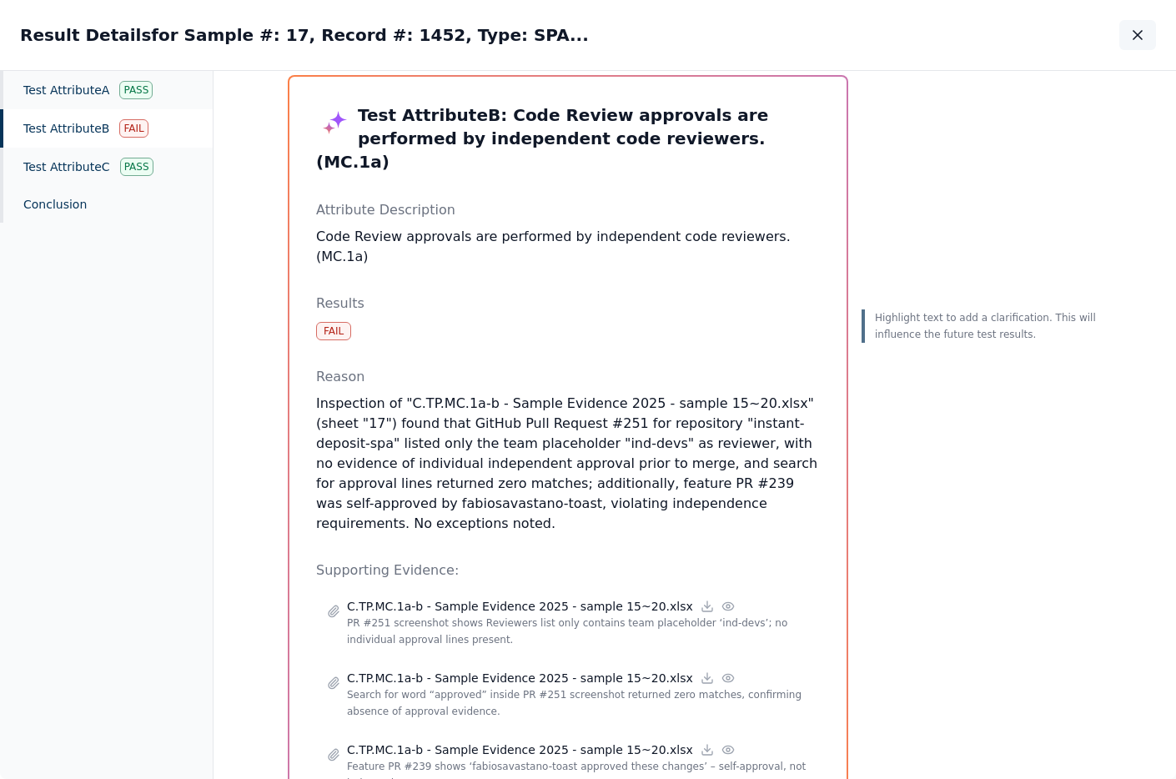
click at [1135, 43] on button "button" at bounding box center [1137, 35] width 37 height 30
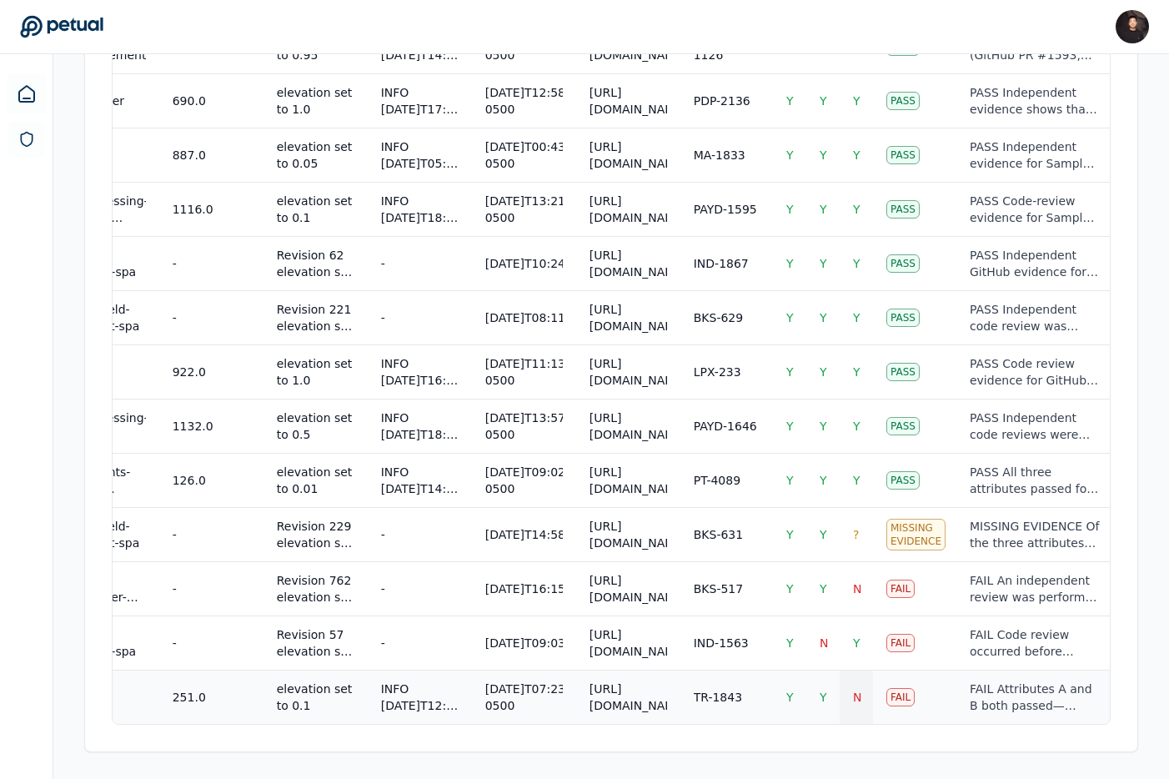
click at [857, 700] on td "N" at bounding box center [856, 697] width 33 height 54
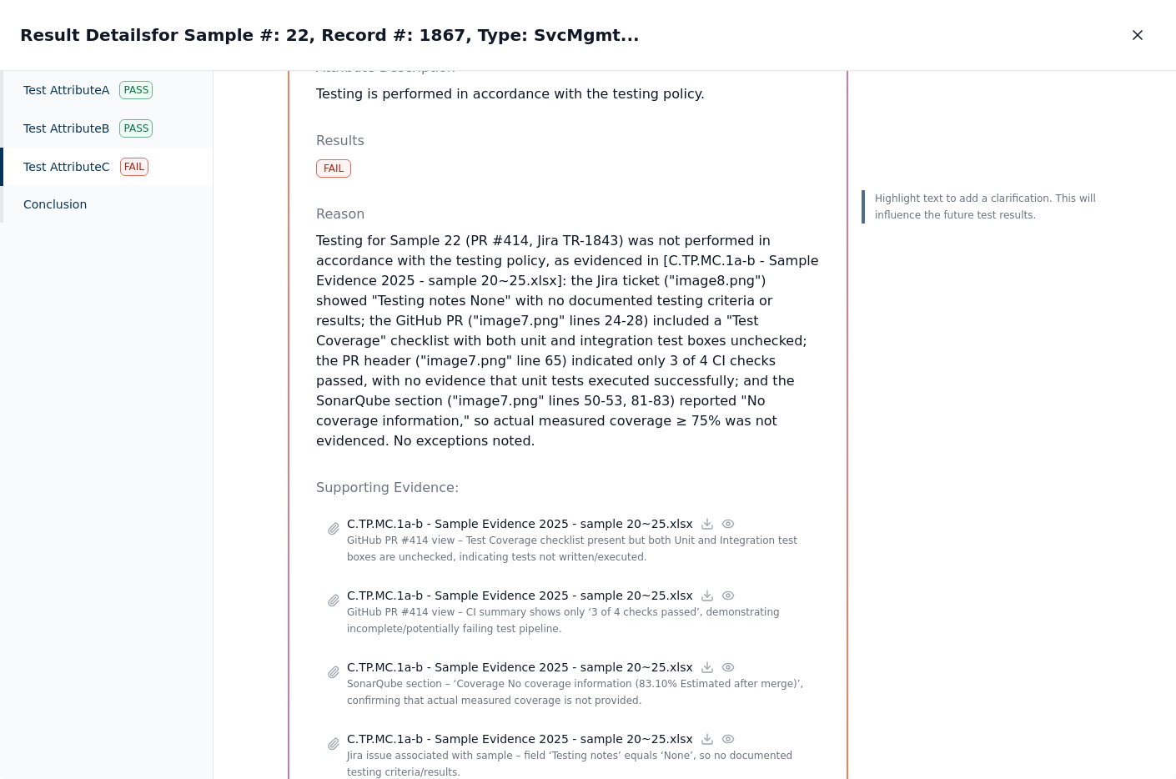
scroll to position [223, 0]
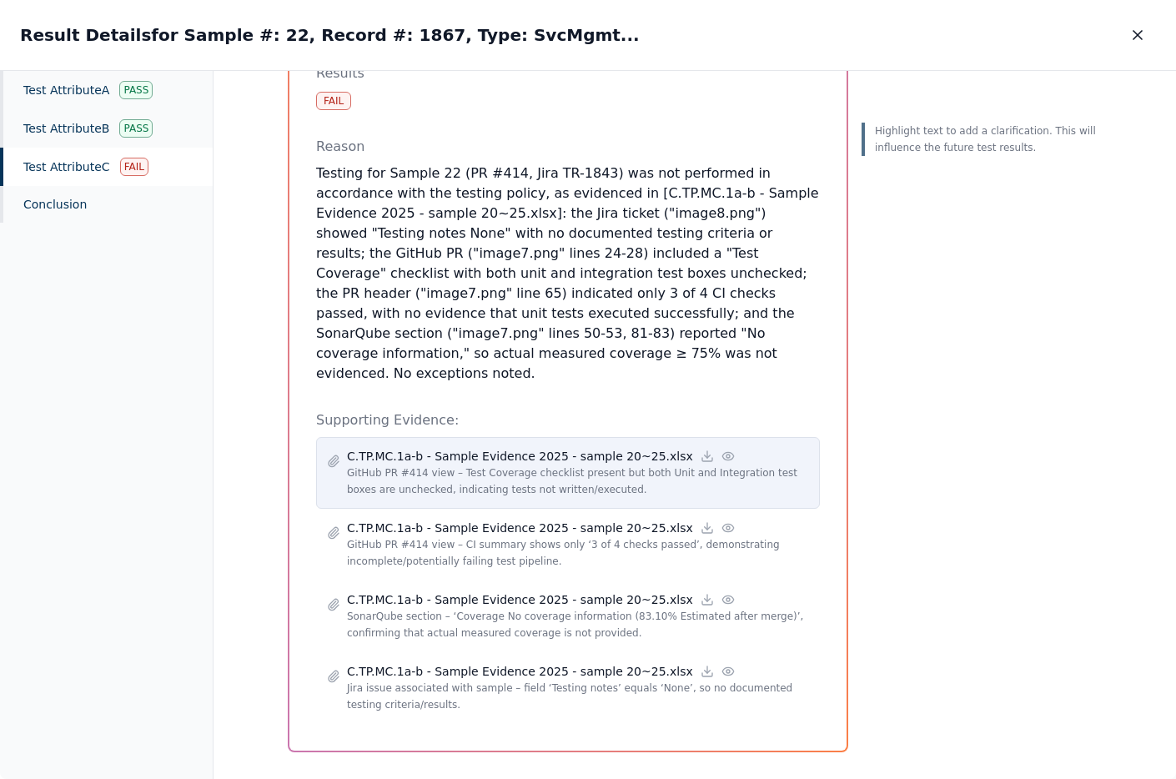
click at [590, 465] on p "GitHub PR #414 view – Test Coverage checklist present but both Unit and Integra…" at bounding box center [578, 481] width 462 height 33
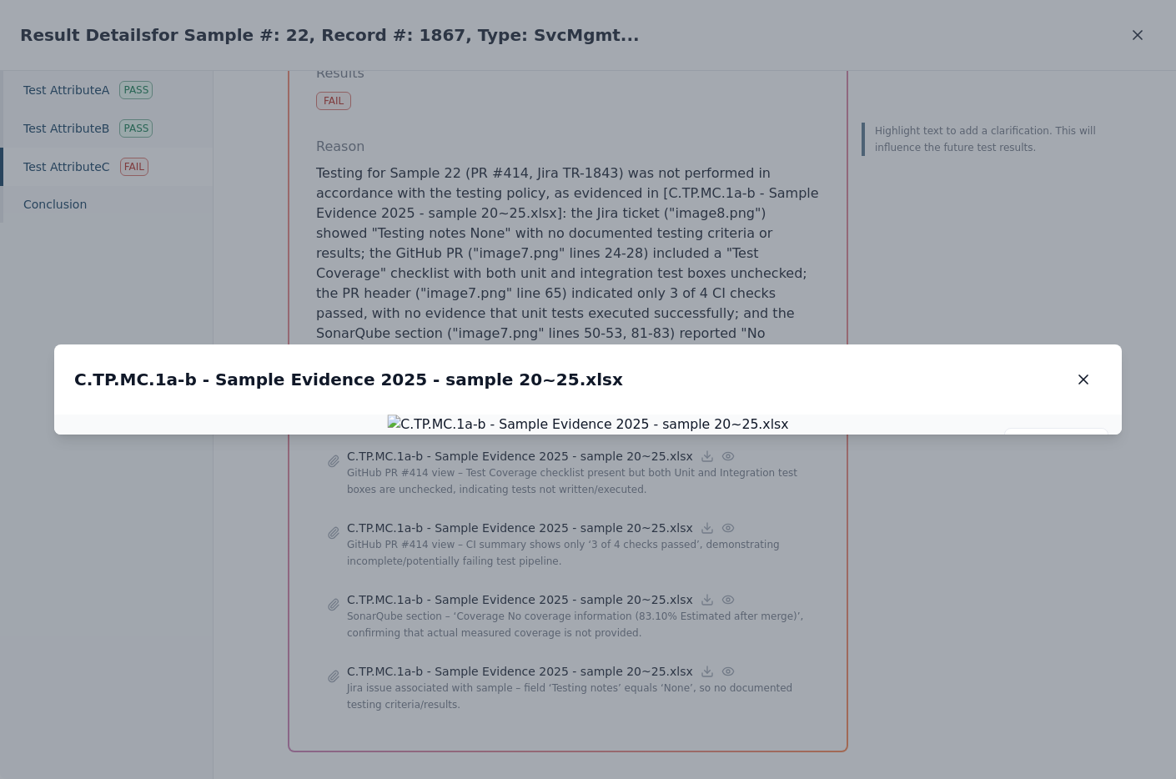
click at [1054, 344] on div "C.TP.MC.1a-b - Sample Evidence 2025 - sample 20~25.xlsx C.TP.MC.1a-b - Sample E…" at bounding box center [587, 379] width 1067 height 70
click at [1082, 375] on icon "button" at bounding box center [1083, 379] width 8 height 8
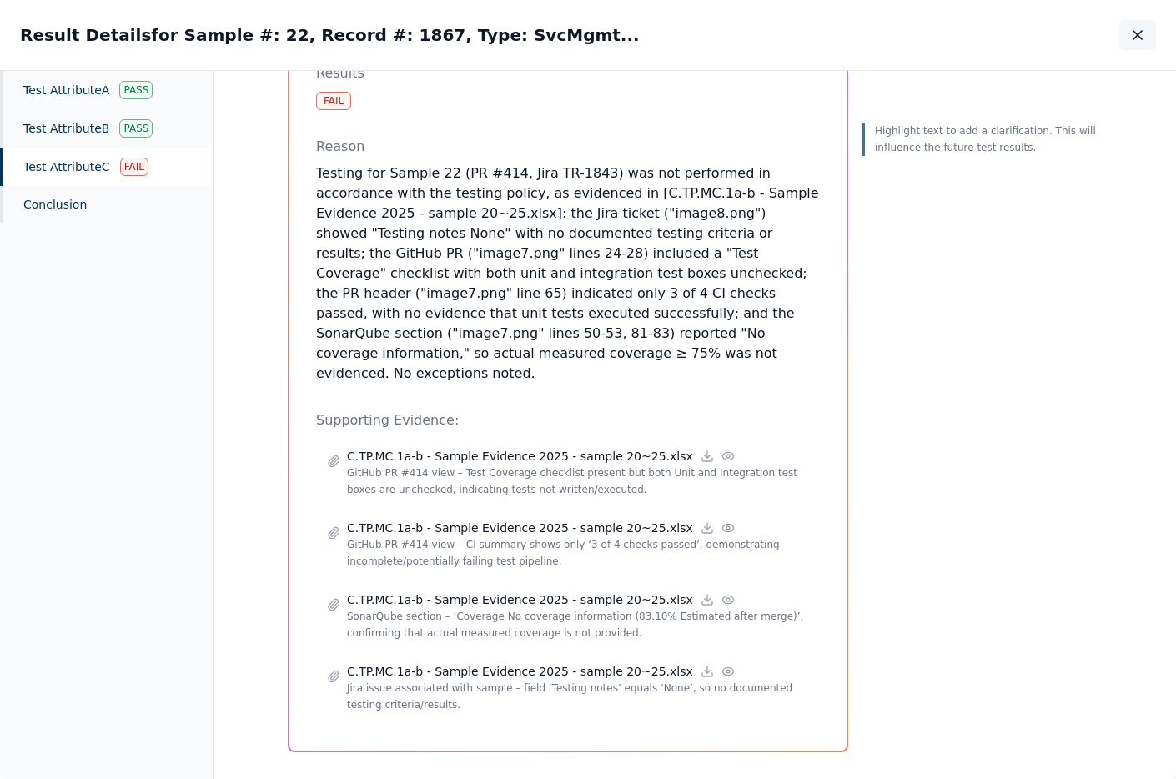
click at [1129, 34] on icon "button" at bounding box center [1137, 35] width 17 height 17
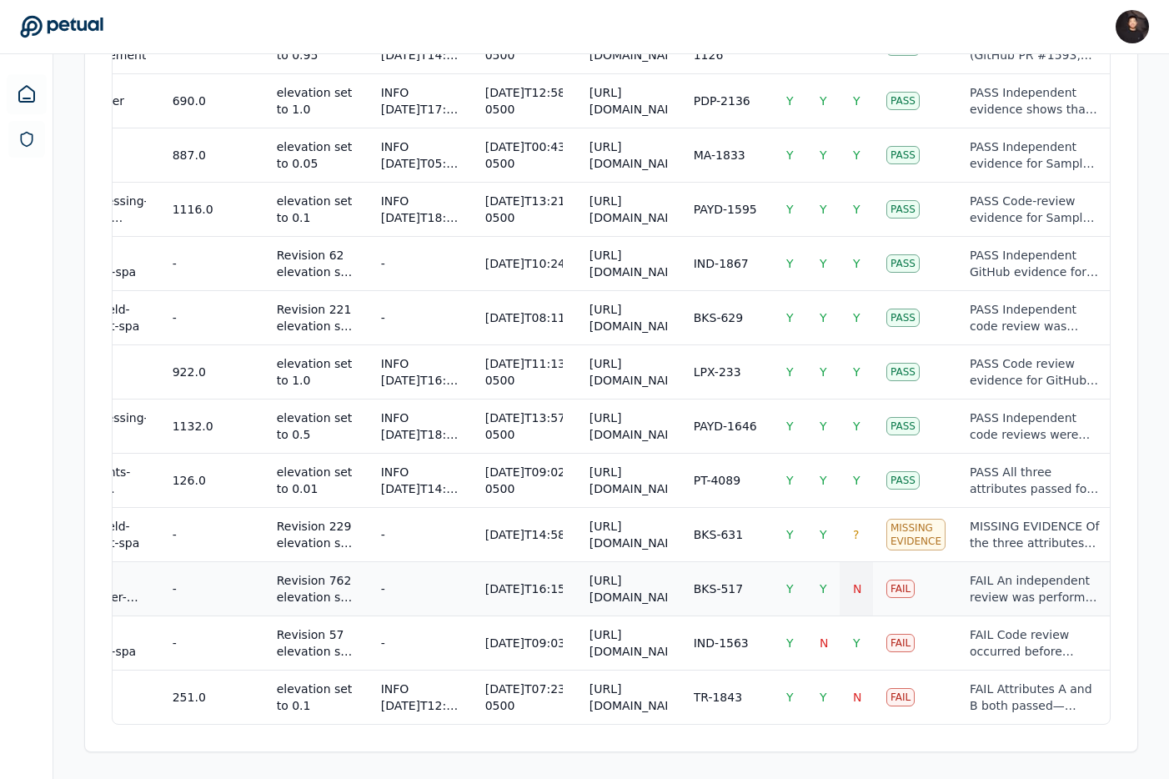
click at [853, 588] on span "N" at bounding box center [857, 588] width 8 height 13
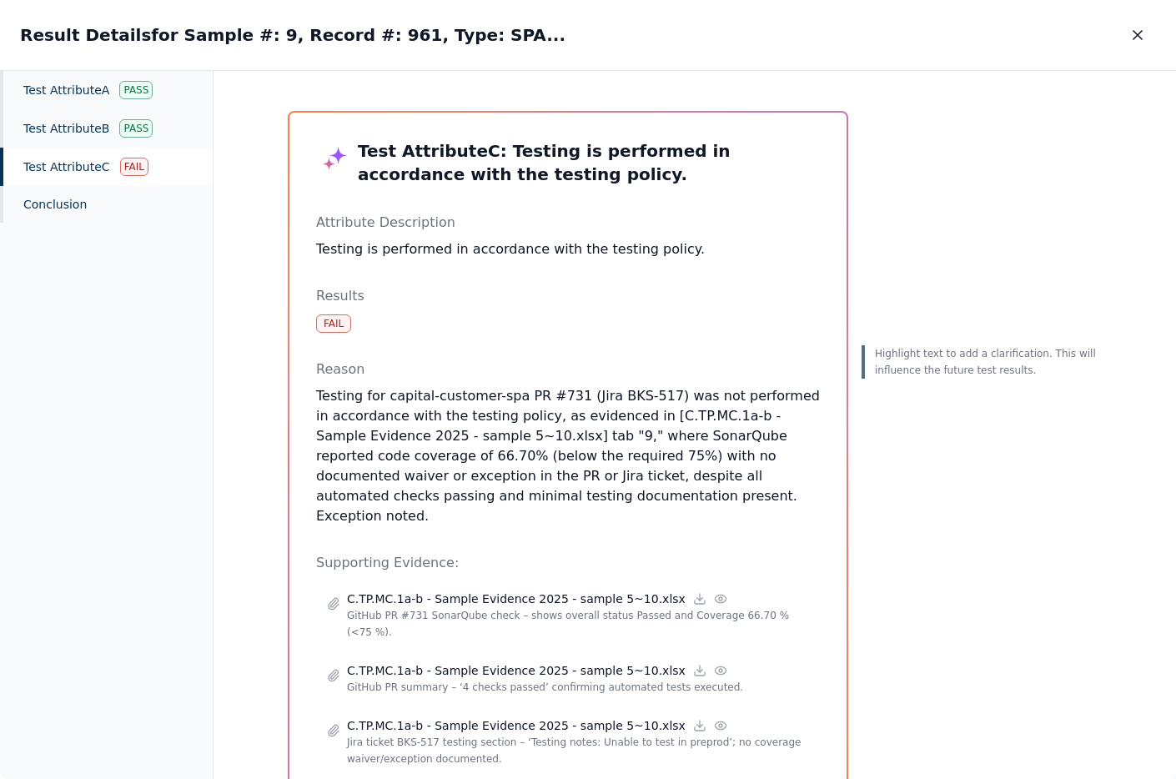
scroll to position [38, 0]
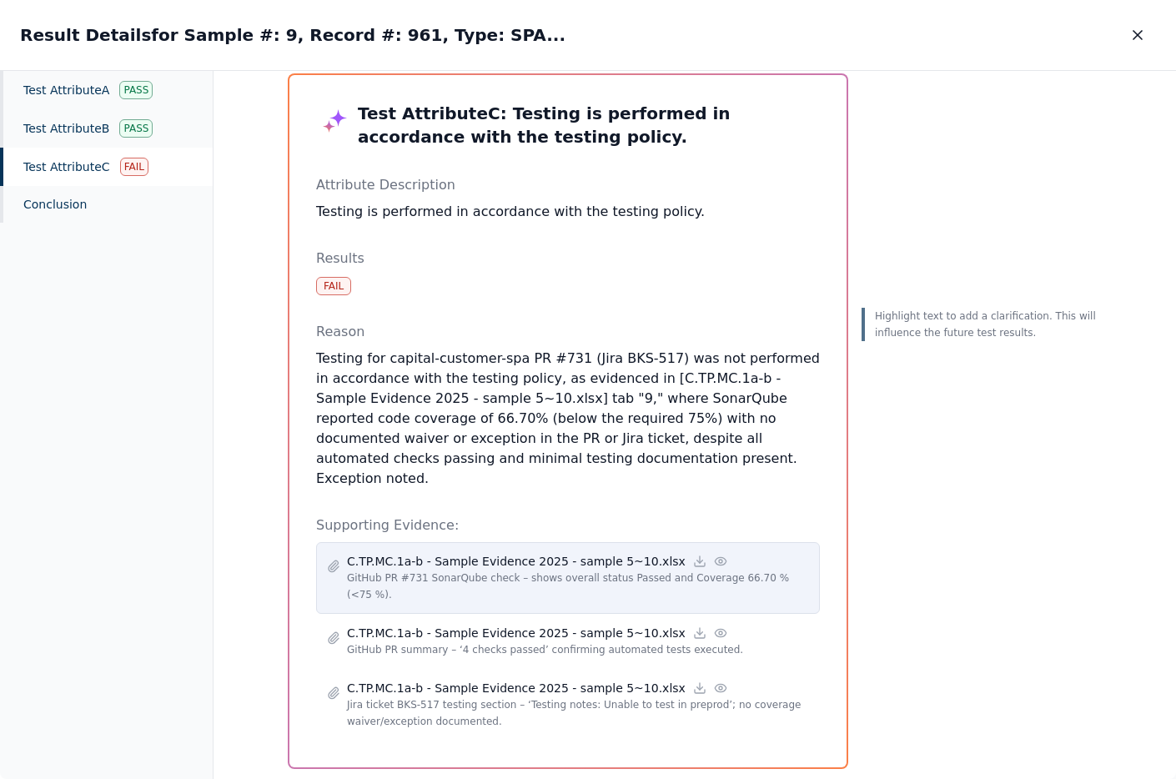
click at [524, 553] on p "C.TP.MC.1a-b - Sample Evidence 2025 - sample 5~10.xlsx" at bounding box center [516, 561] width 339 height 17
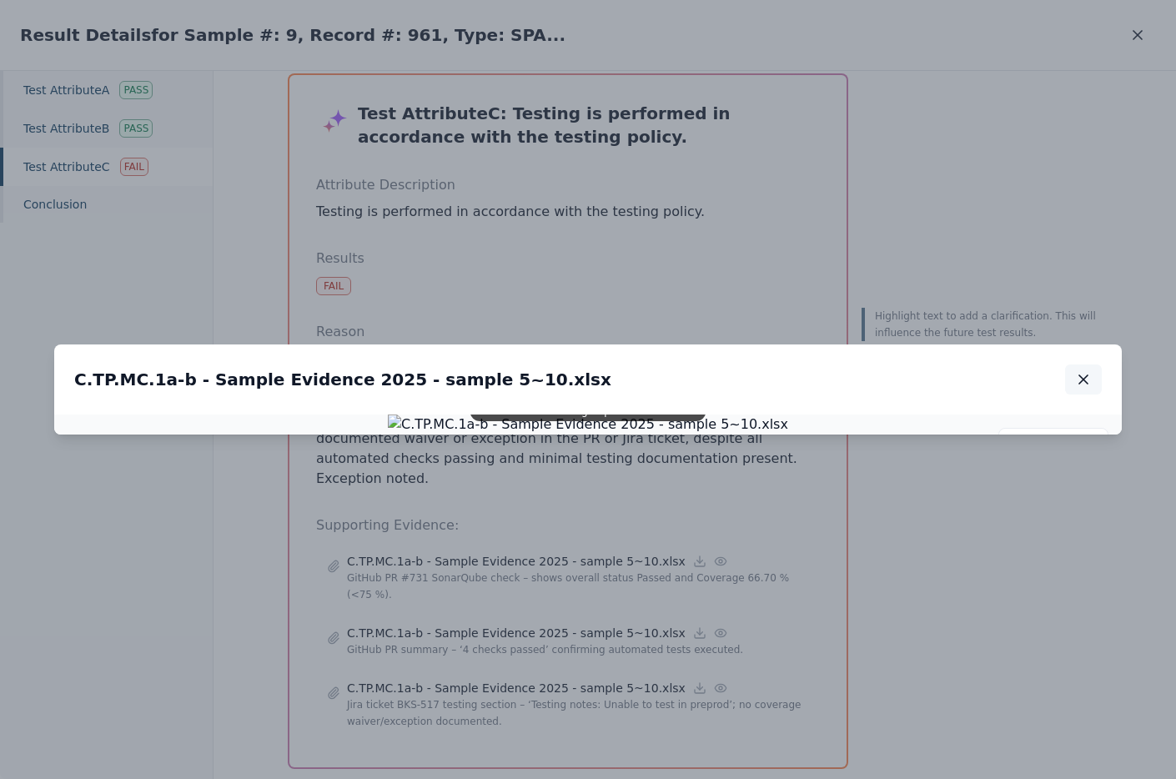
click at [1084, 371] on icon "button" at bounding box center [1083, 379] width 17 height 17
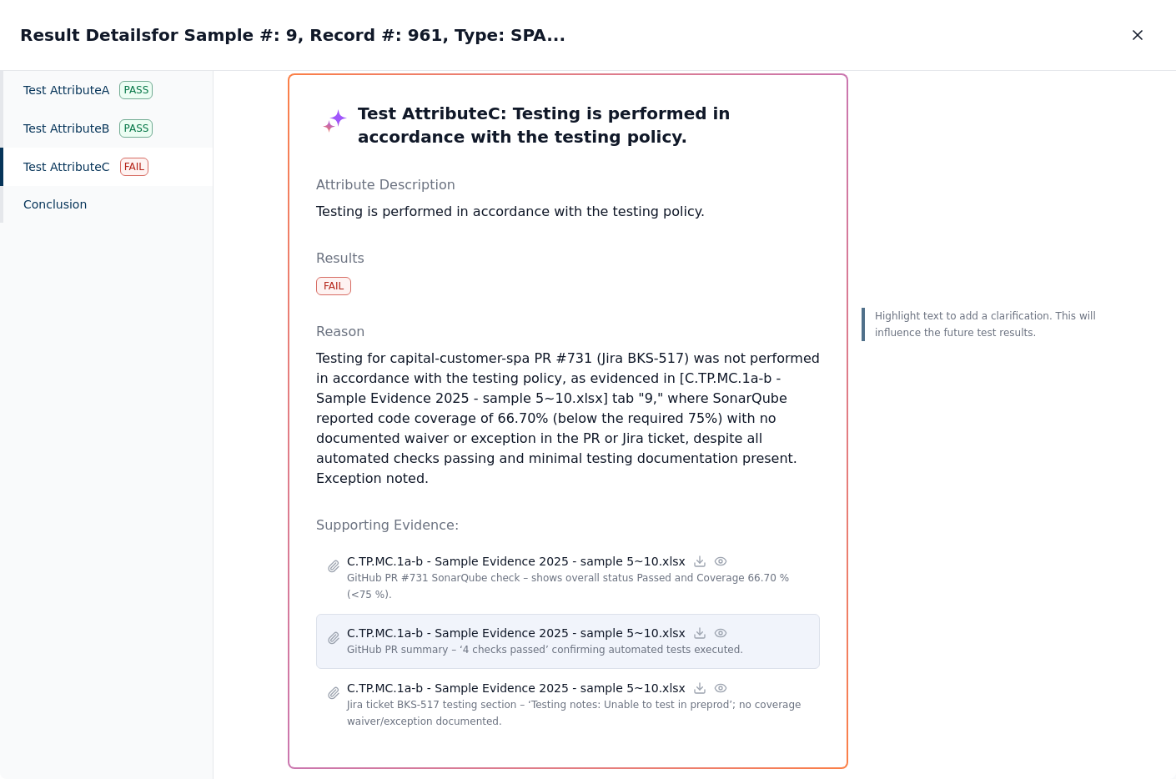
click at [605, 641] on p "GitHub PR summary – ‘4 checks passed’ confirming automated tests executed." at bounding box center [578, 649] width 462 height 17
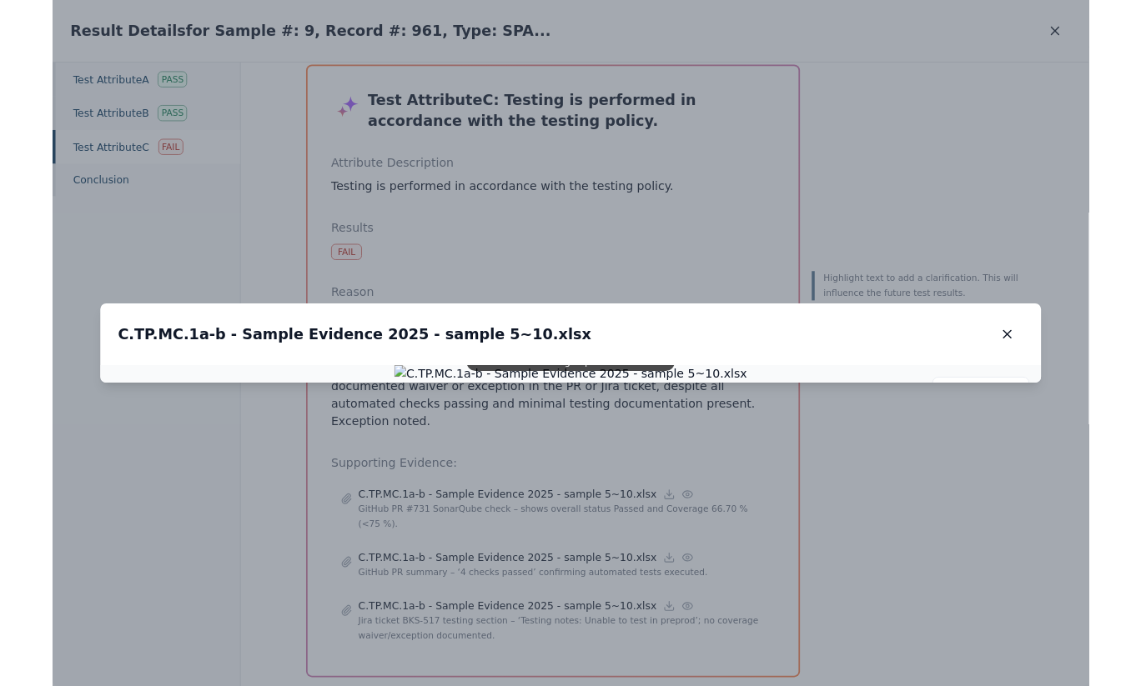
scroll to position [37, 0]
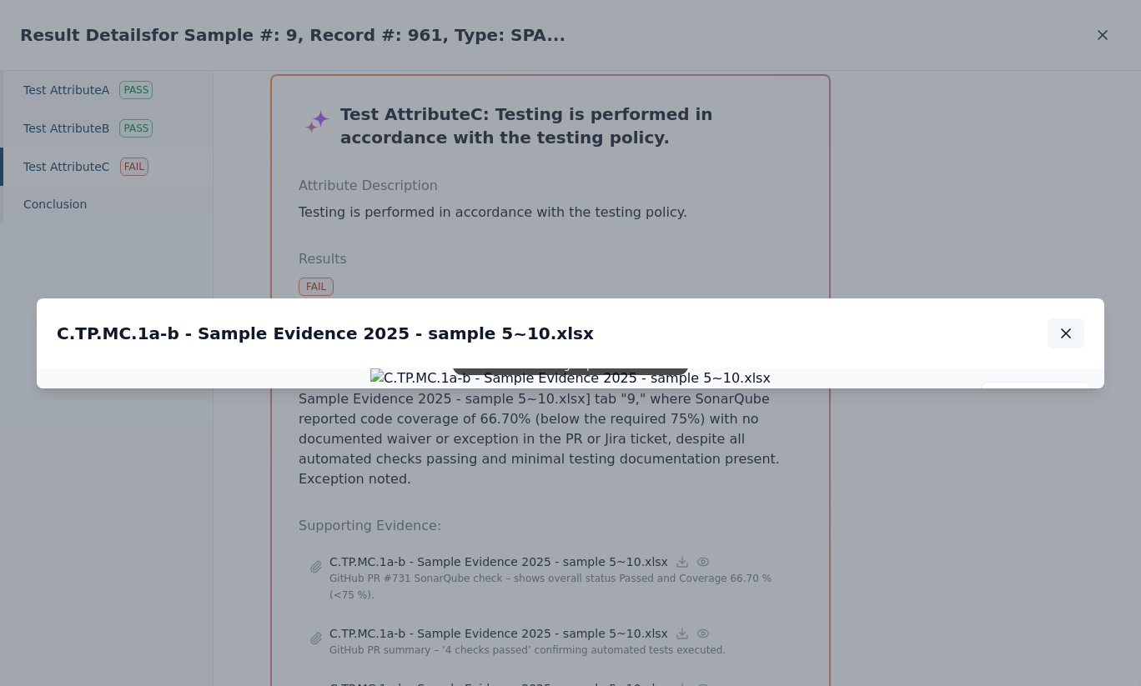
click at [1077, 319] on button "button" at bounding box center [1065, 334] width 37 height 30
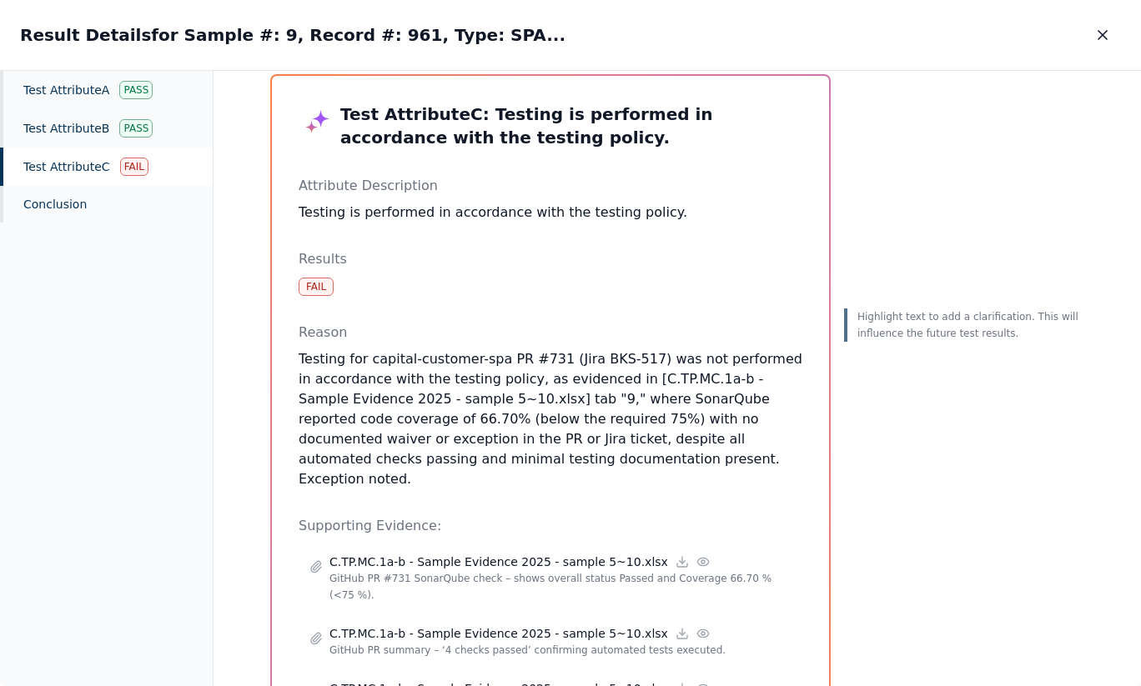
scroll to position [129, 0]
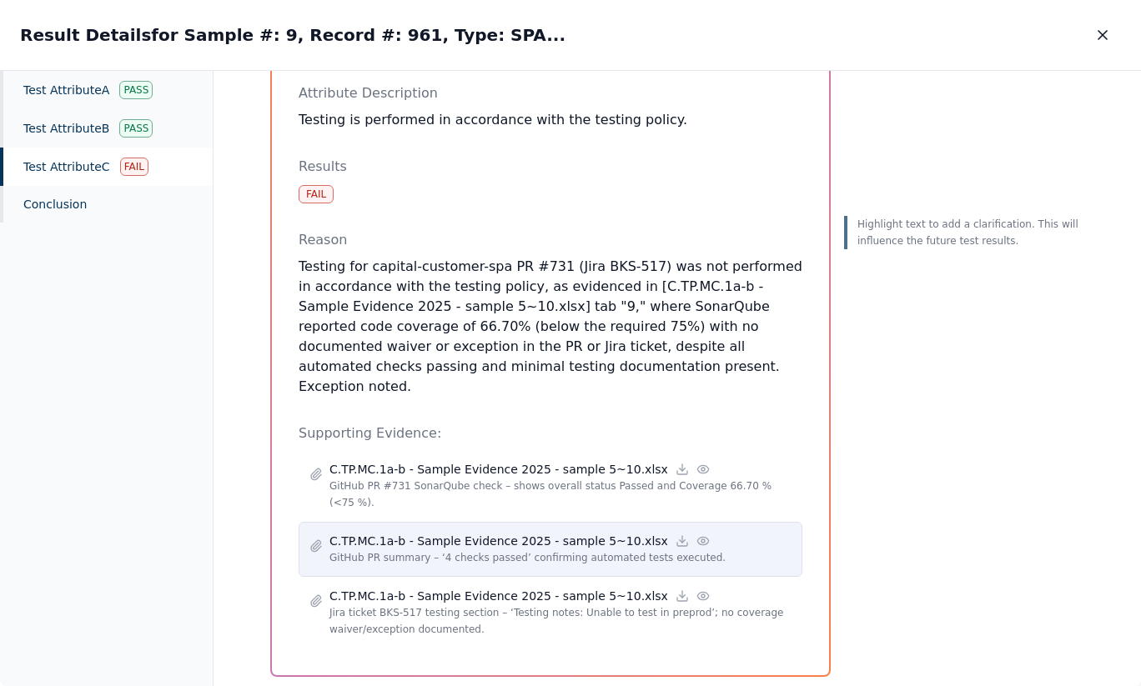
click at [606, 533] on p "C.TP.MC.1a-b - Sample Evidence 2025 - sample 5~10.xlsx" at bounding box center [498, 541] width 339 height 17
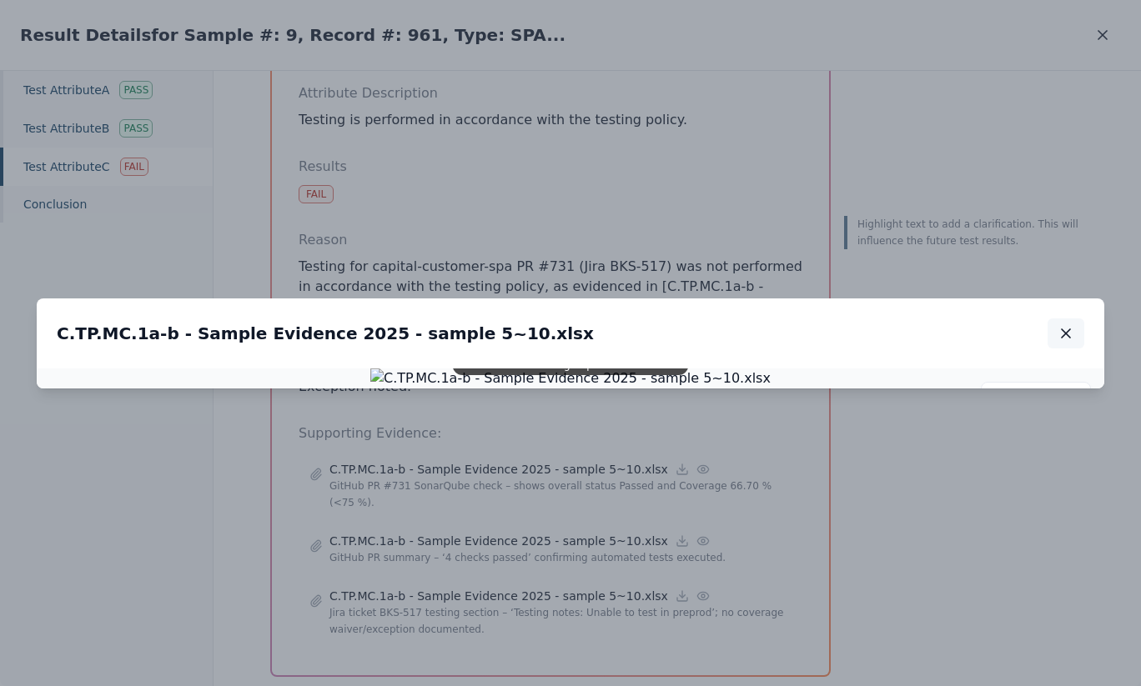
click at [1057, 325] on icon "button" at bounding box center [1065, 333] width 17 height 17
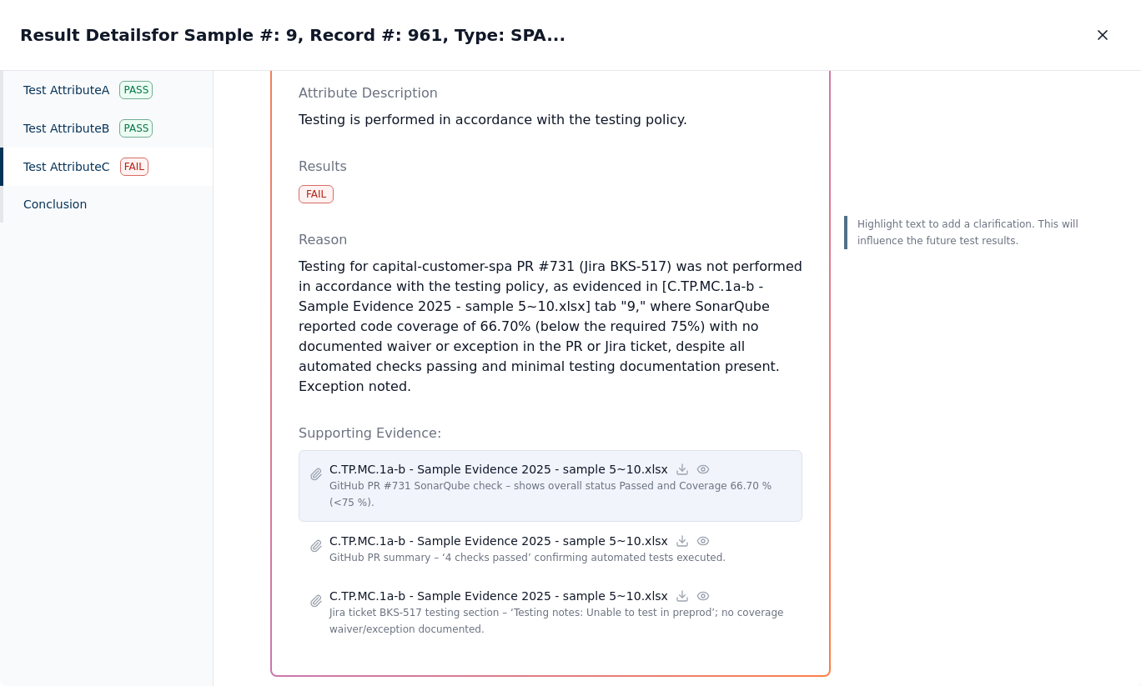
click at [597, 478] on p "GitHub PR #731 SonarQube check – shows overall status Passed and Coverage 66.70…" at bounding box center [560, 494] width 462 height 33
click at [513, 461] on p "C.TP.MC.1a-b - Sample Evidence 2025 - sample 5~10.xlsx" at bounding box center [498, 469] width 339 height 17
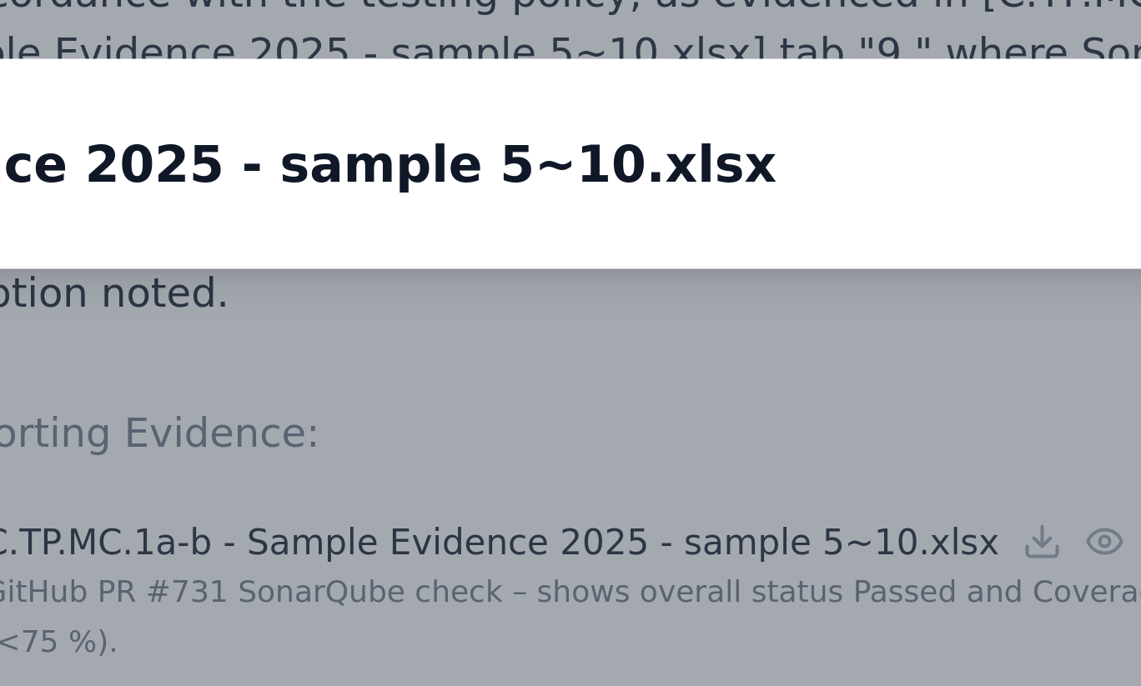
drag, startPoint x: 516, startPoint y: 395, endPoint x: 516, endPoint y: 464, distance: 68.4
click at [570, 446] on img at bounding box center [570, 446] width 0 height 0
drag, startPoint x: 535, startPoint y: 380, endPoint x: 516, endPoint y: 334, distance: 49.7
click at [551, 401] on img at bounding box center [551, 401] width 0 height 0
drag, startPoint x: 513, startPoint y: 371, endPoint x: 513, endPoint y: 344, distance: 27.5
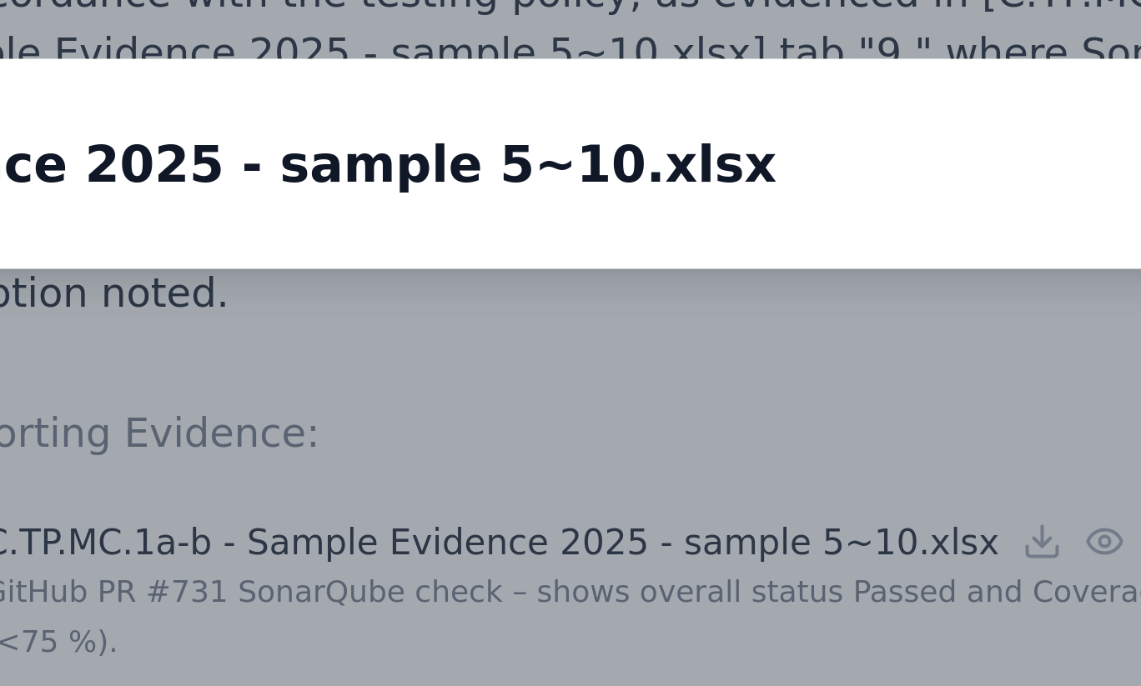
click at [551, 374] on img at bounding box center [551, 374] width 0 height 0
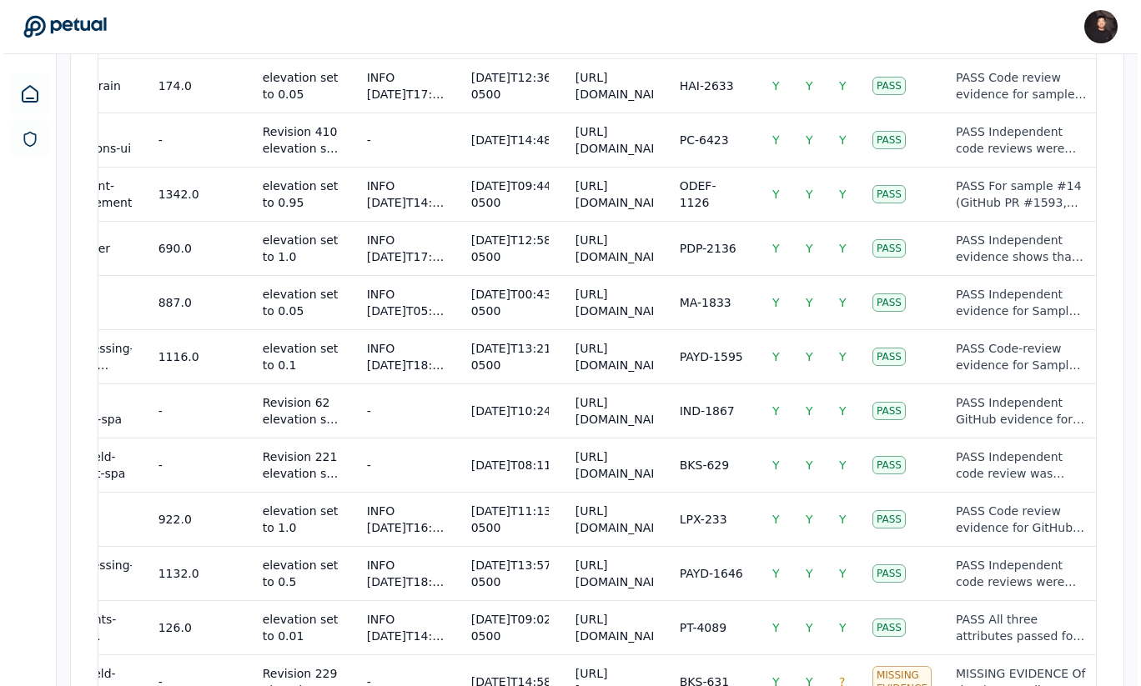
scroll to position [1445, 0]
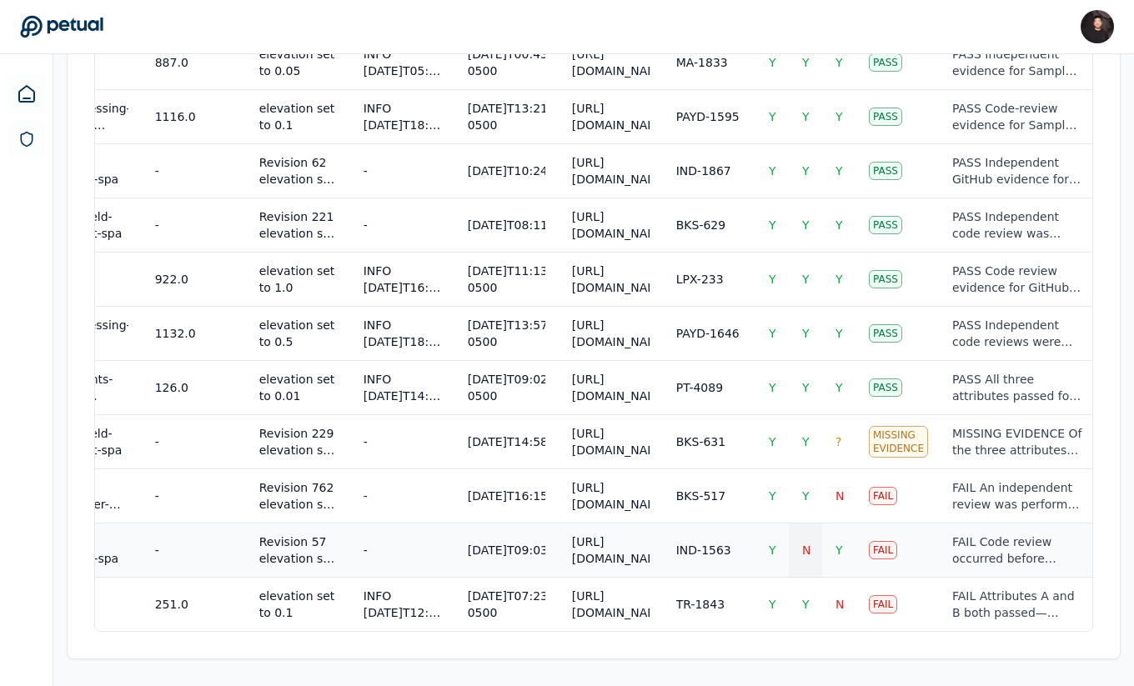
click at [816, 551] on td "N" at bounding box center [805, 550] width 33 height 54
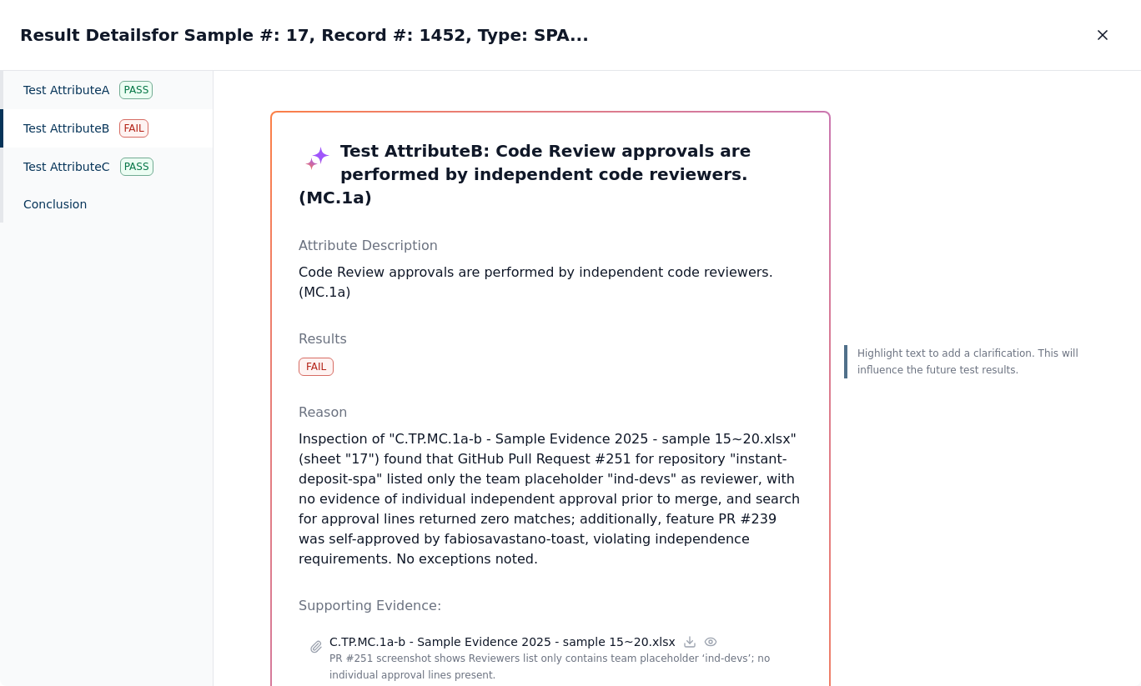
scroll to position [65, 0]
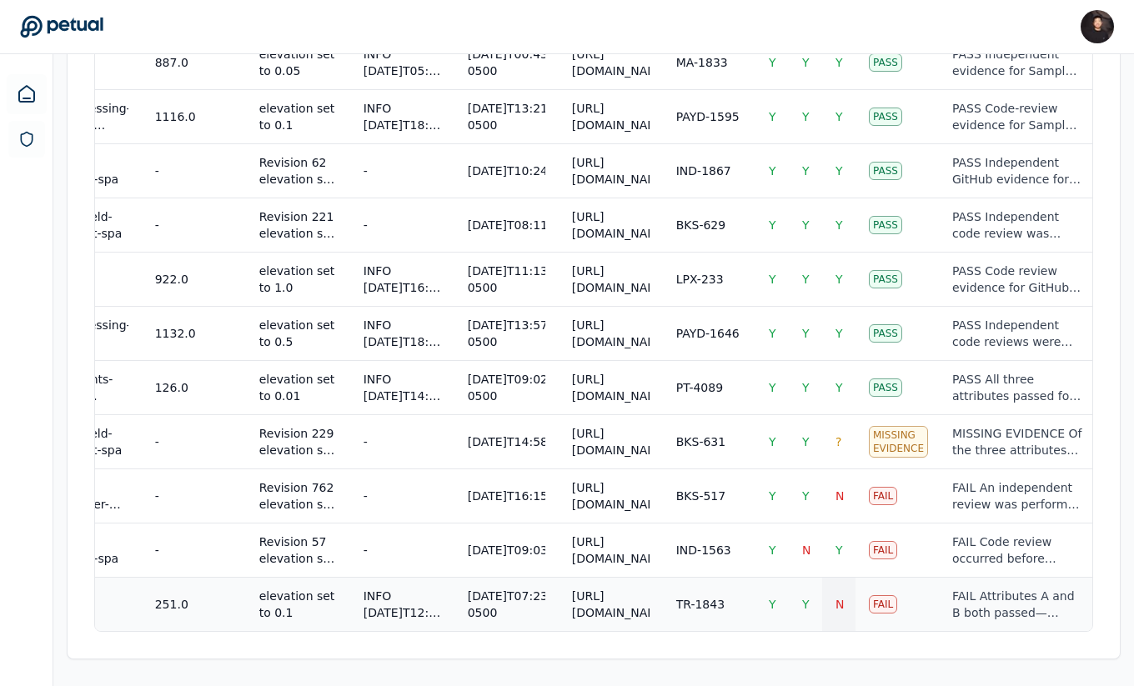
click at [836, 598] on span "N" at bounding box center [840, 604] width 8 height 13
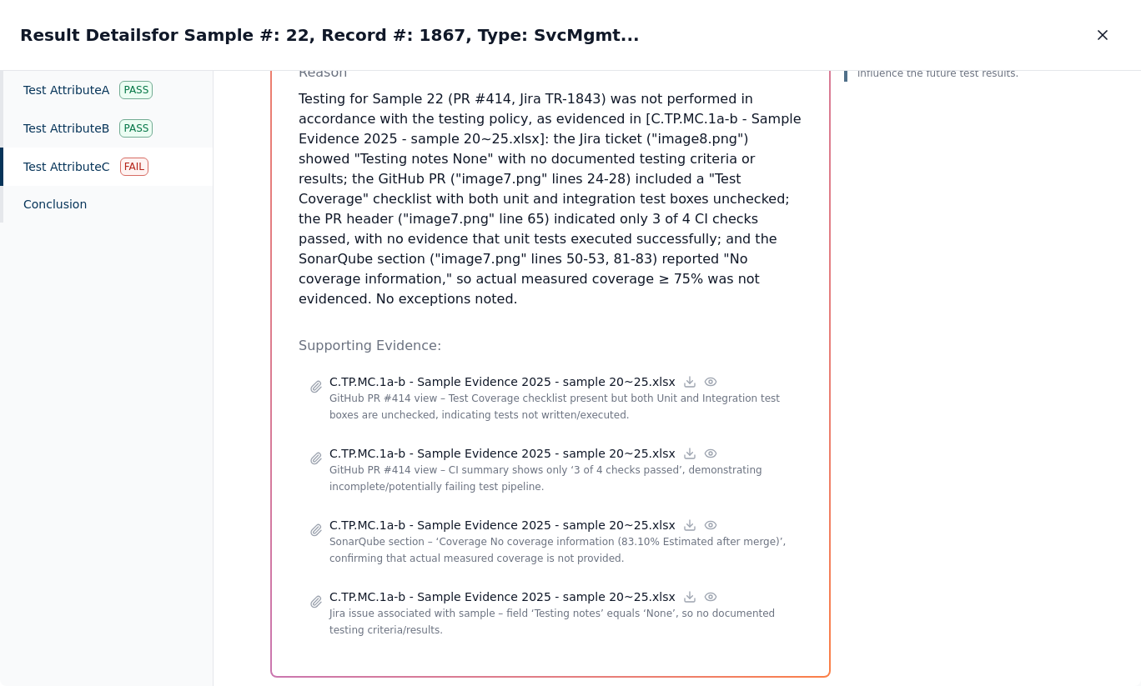
scroll to position [312, 0]
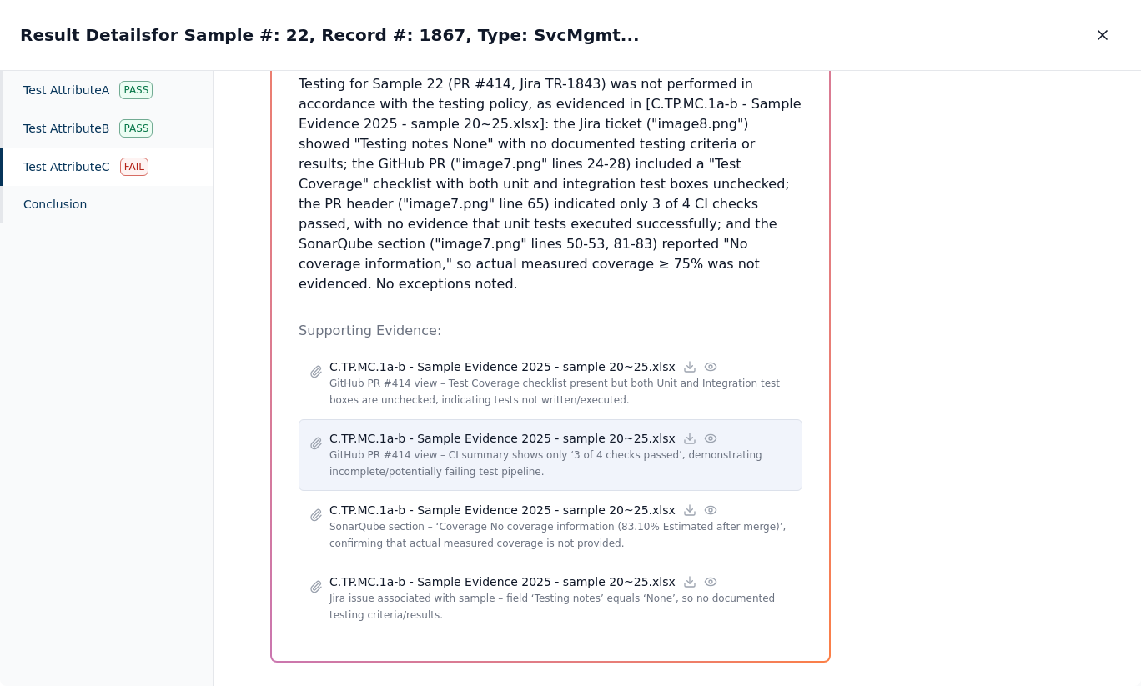
click at [676, 447] on p "GitHub PR #414 view – CI summary shows only ‘3 of 4 checks passed’, demonstrati…" at bounding box center [560, 463] width 462 height 33
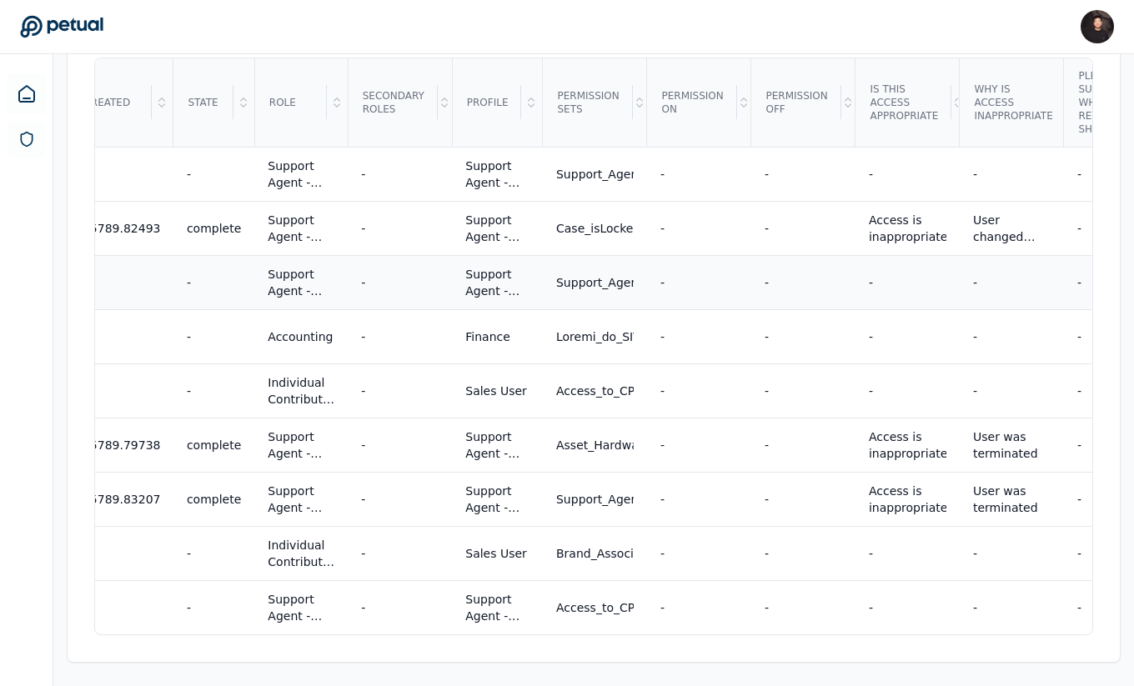
scroll to position [0, 854]
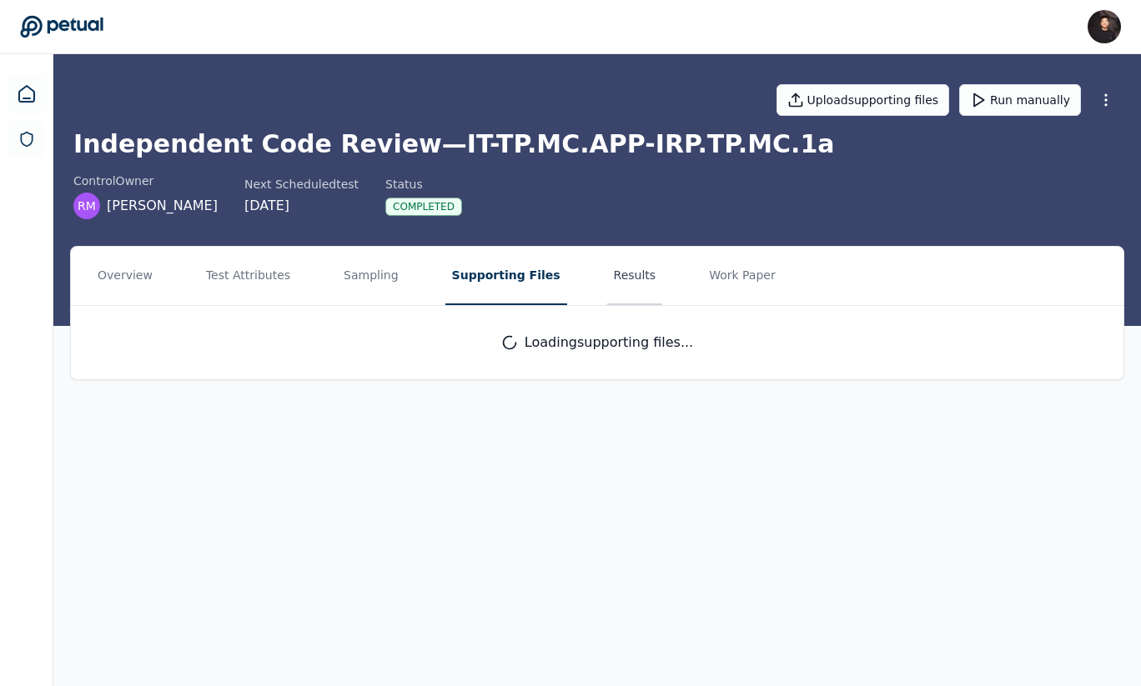
click at [610, 269] on button "Results" at bounding box center [635, 276] width 56 height 58
